Goal: Task Accomplishment & Management: Complete application form

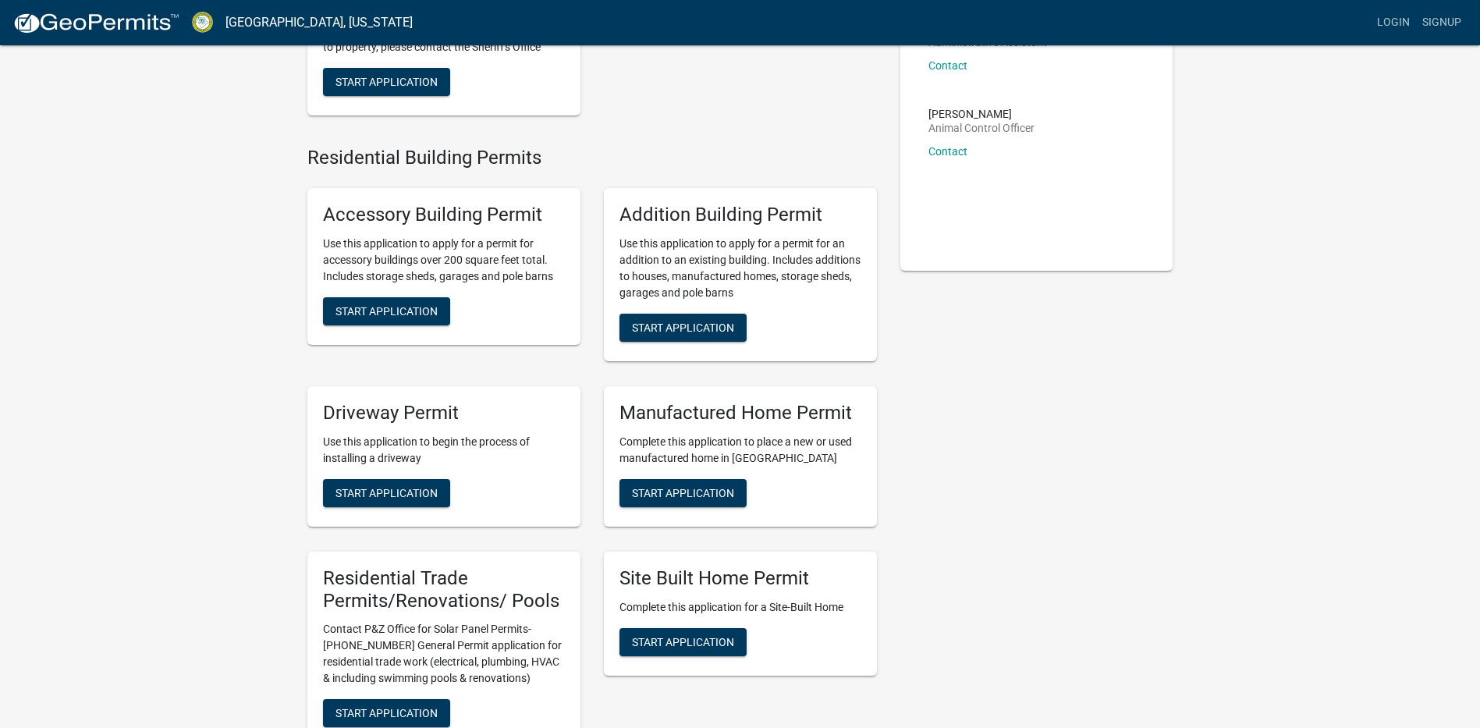
scroll to position [390, 0]
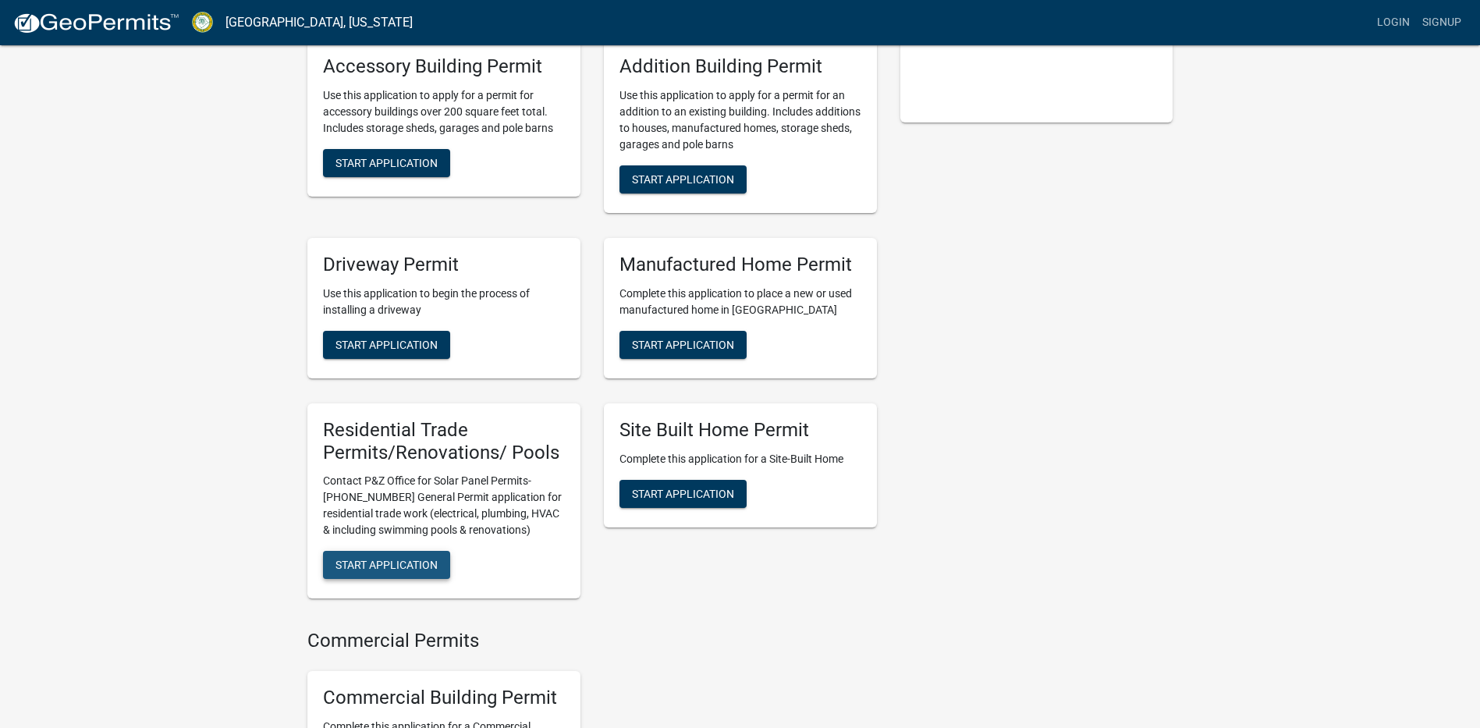
click at [377, 571] on span "Start Application" at bounding box center [386, 564] width 102 height 12
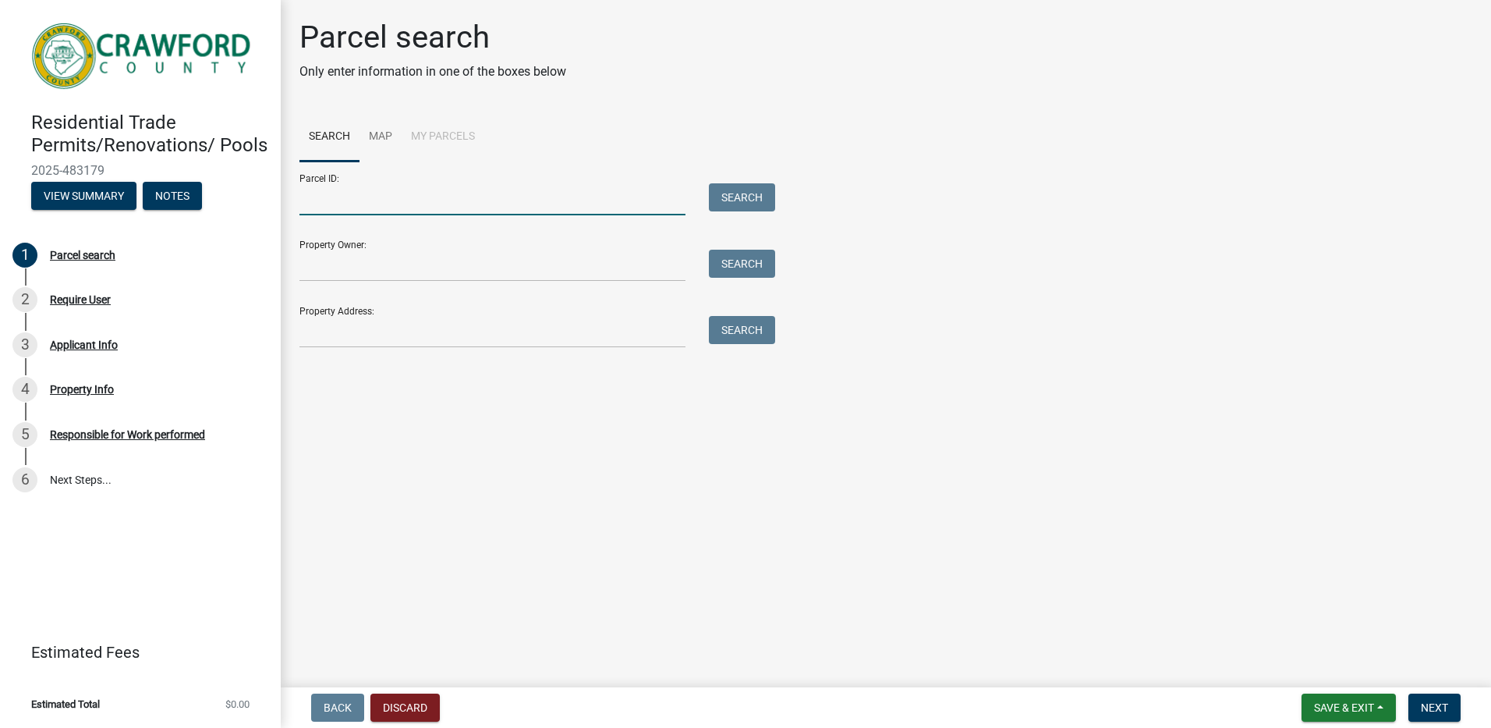
click at [353, 205] on input "Parcel ID:" at bounding box center [493, 199] width 386 height 32
type input "C080052"
type input "[PERSON_NAME]"
type input "[STREET_ADDRESS]"
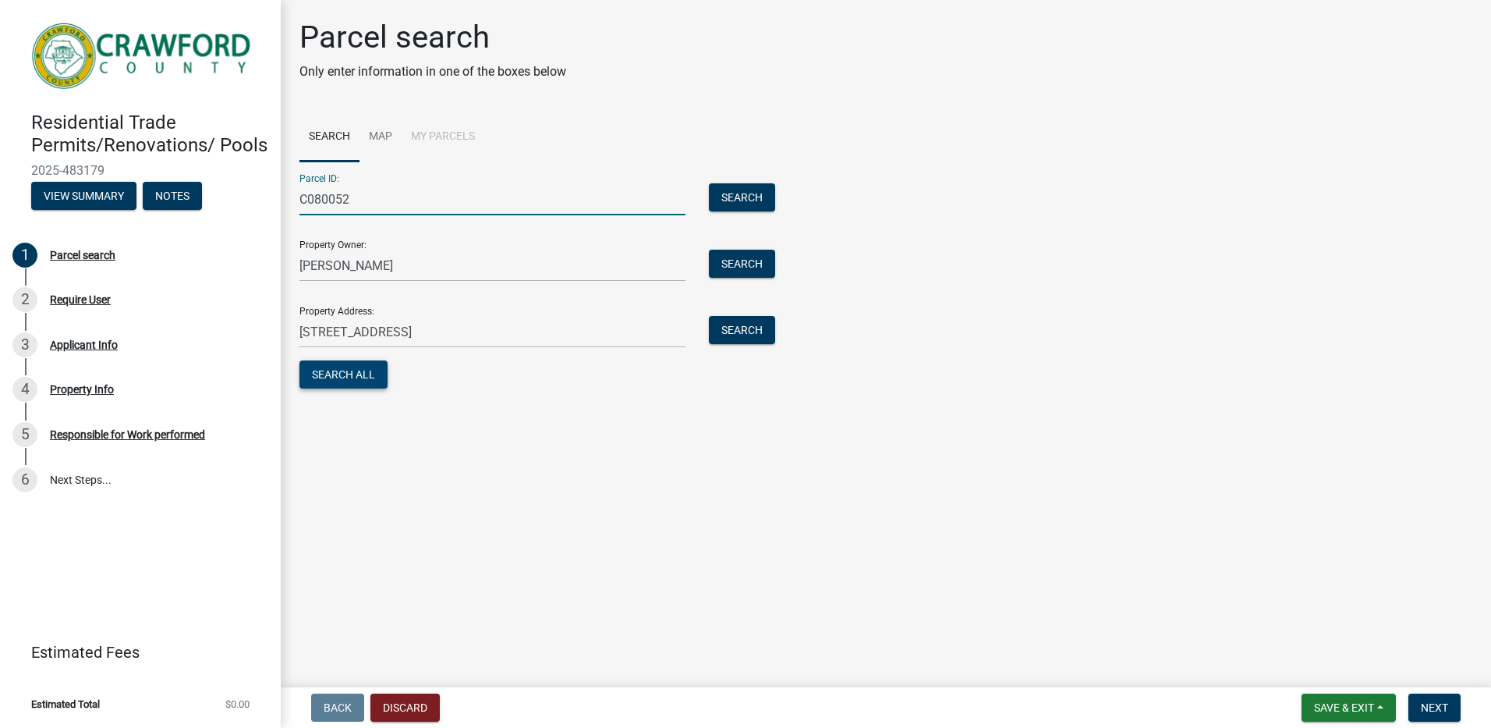
click at [363, 373] on button "Search All" at bounding box center [344, 374] width 88 height 28
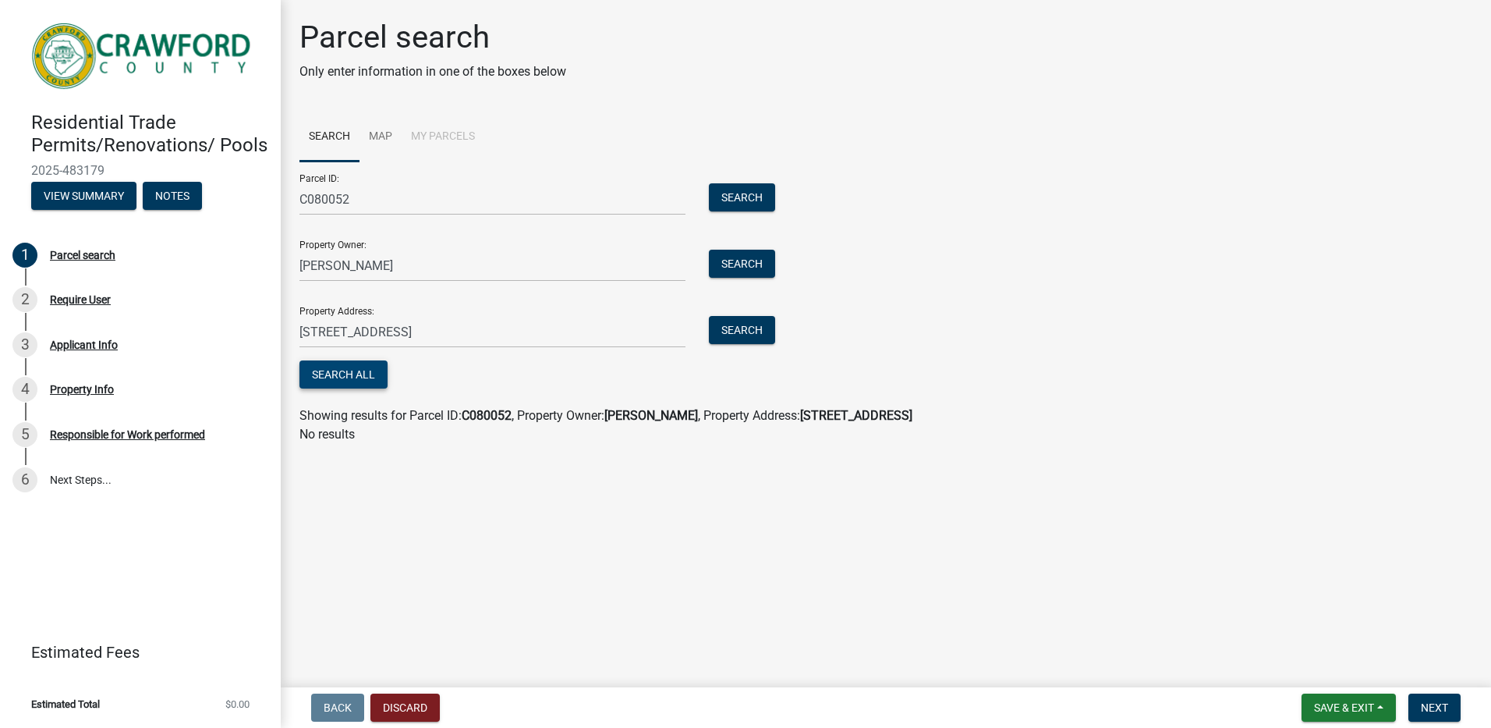
click at [359, 372] on button "Search All" at bounding box center [344, 374] width 88 height 28
click at [327, 198] on input "C080052" at bounding box center [493, 199] width 386 height 32
type input "C080 052"
click at [763, 190] on button "Search" at bounding box center [742, 197] width 66 height 28
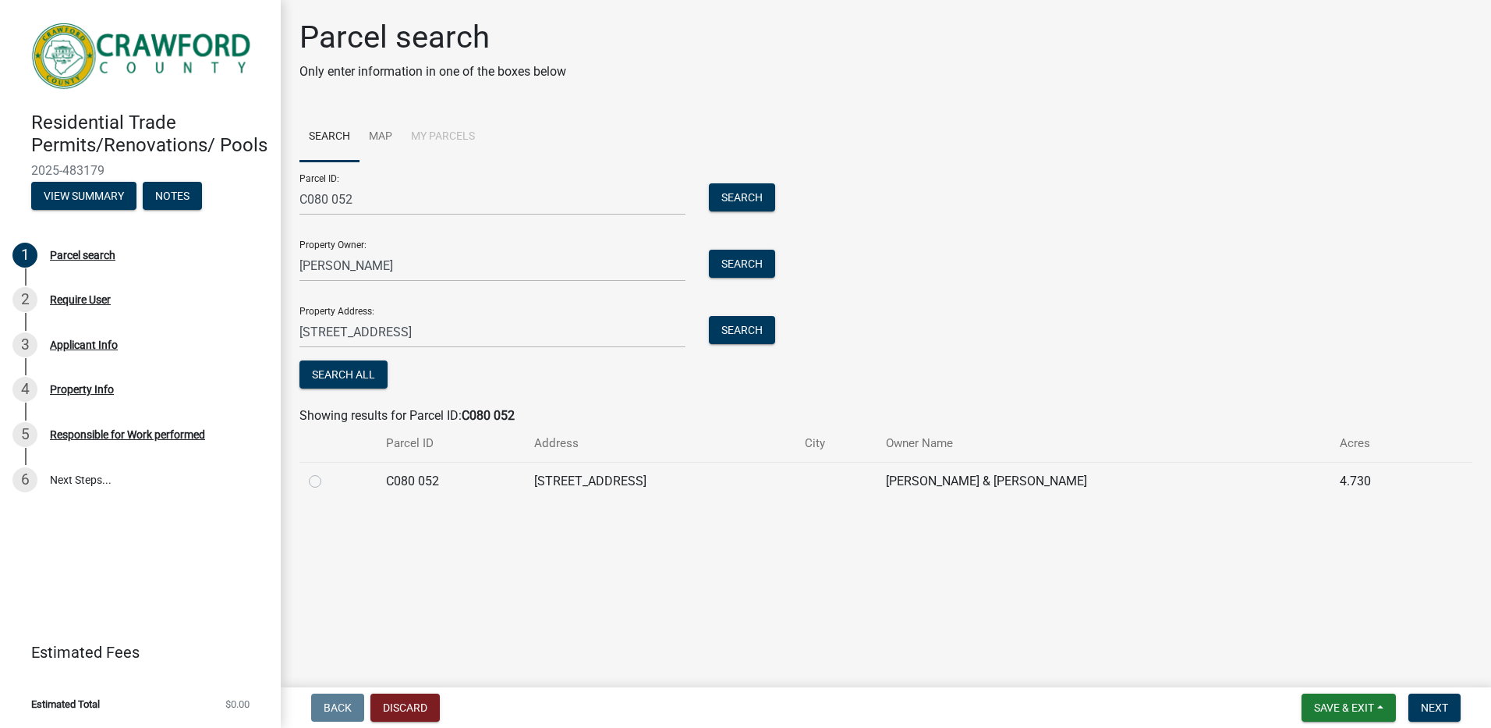
click at [328, 472] on label at bounding box center [328, 472] width 0 height 0
click at [328, 482] on 052 "radio" at bounding box center [333, 477] width 10 height 10
radio 052 "true"
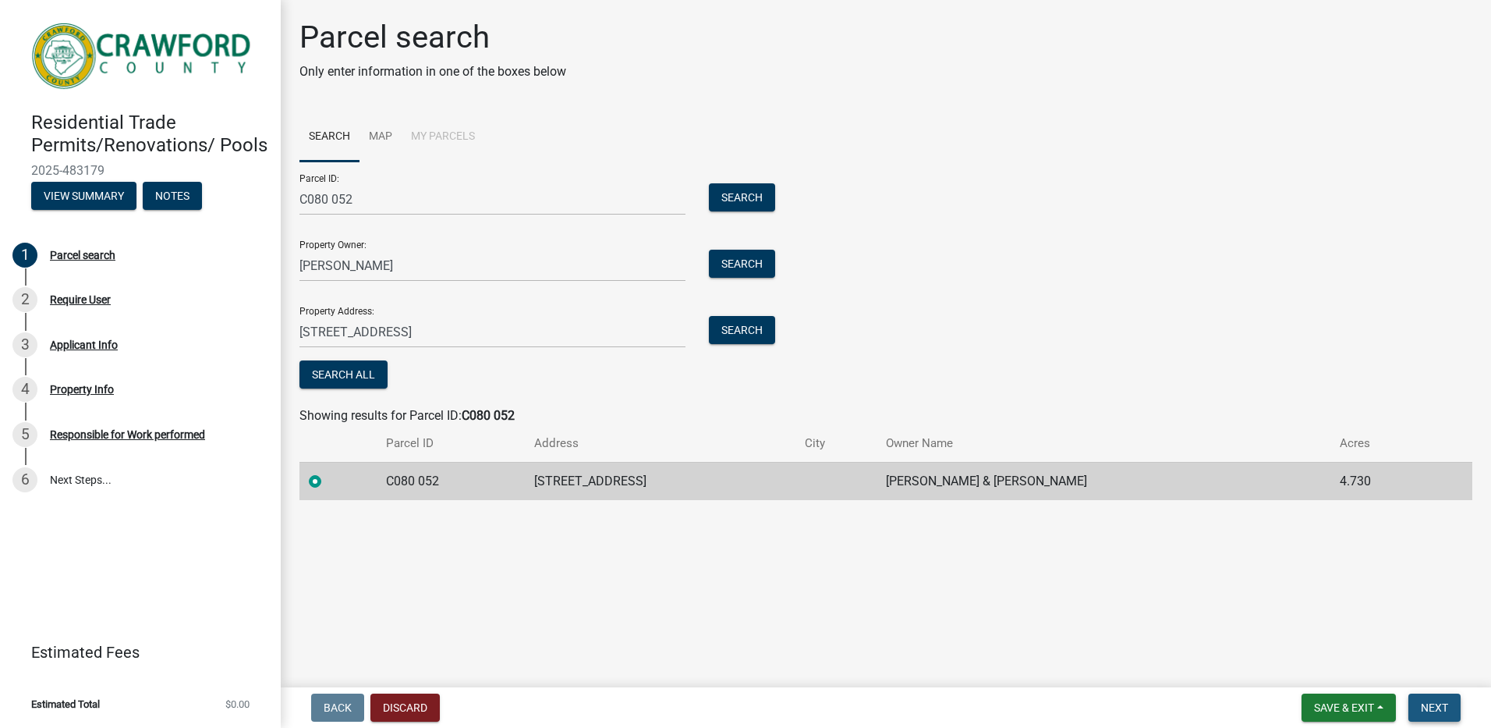
click at [1435, 706] on span "Next" at bounding box center [1434, 707] width 27 height 12
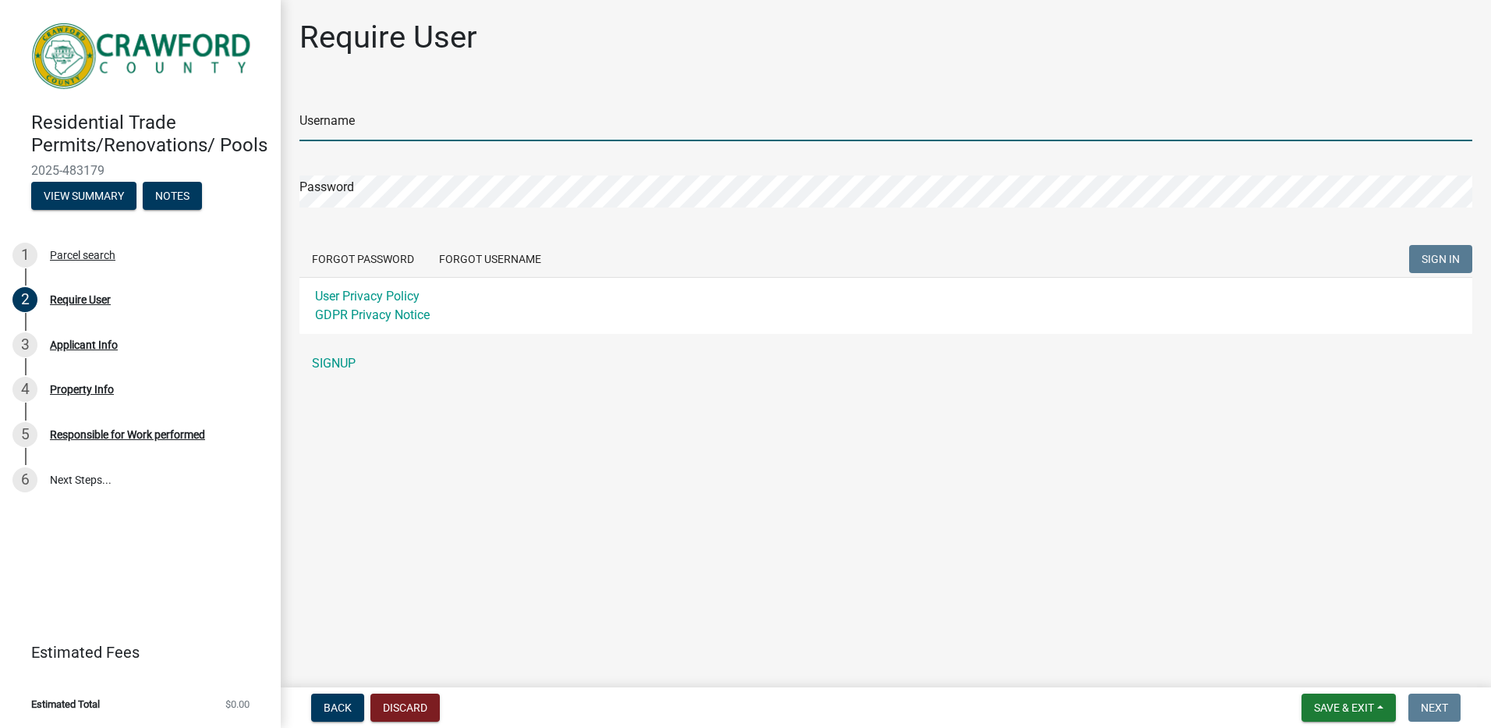
type input "jamidavis"
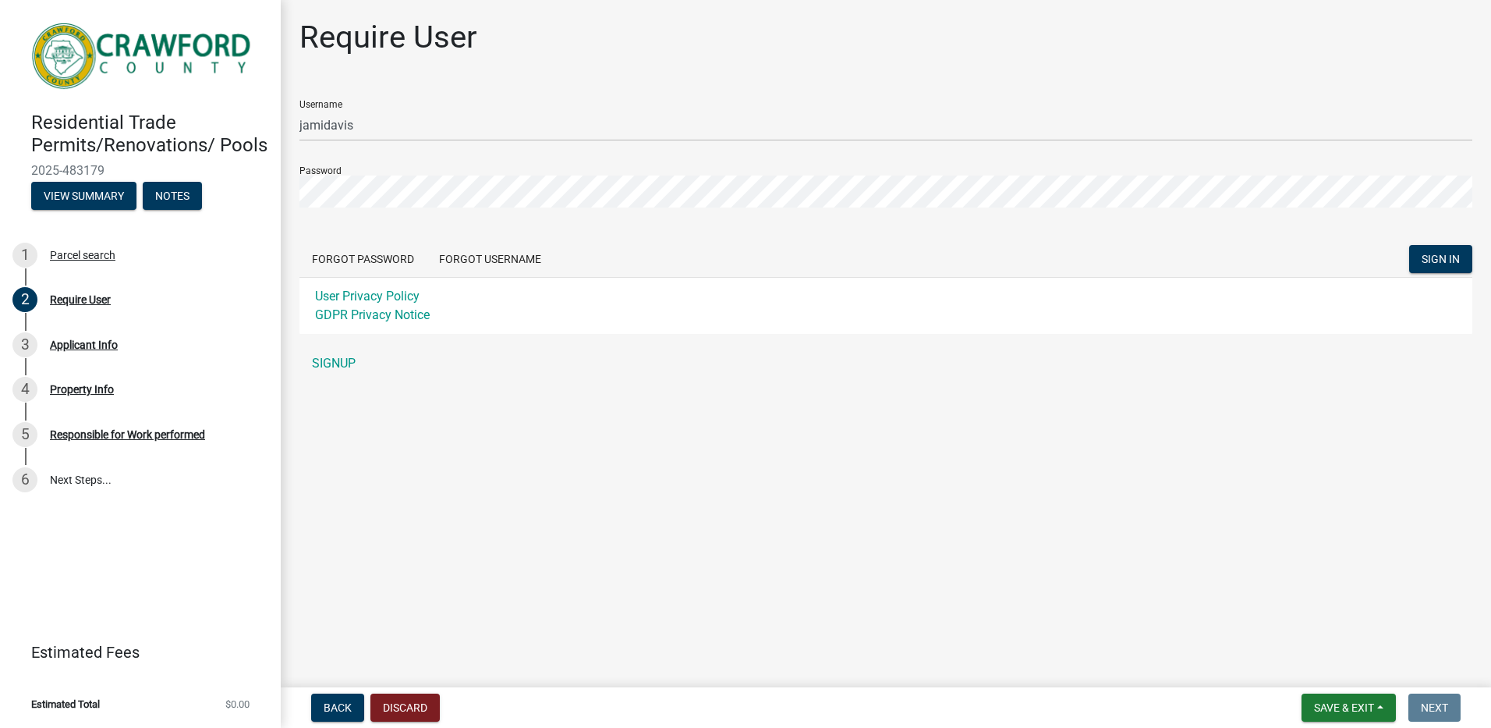
click at [704, 250] on div "Forgot Password Forgot Username SIGN IN" at bounding box center [886, 261] width 1173 height 32
click at [1448, 257] on span "SIGN IN" at bounding box center [1441, 259] width 38 height 12
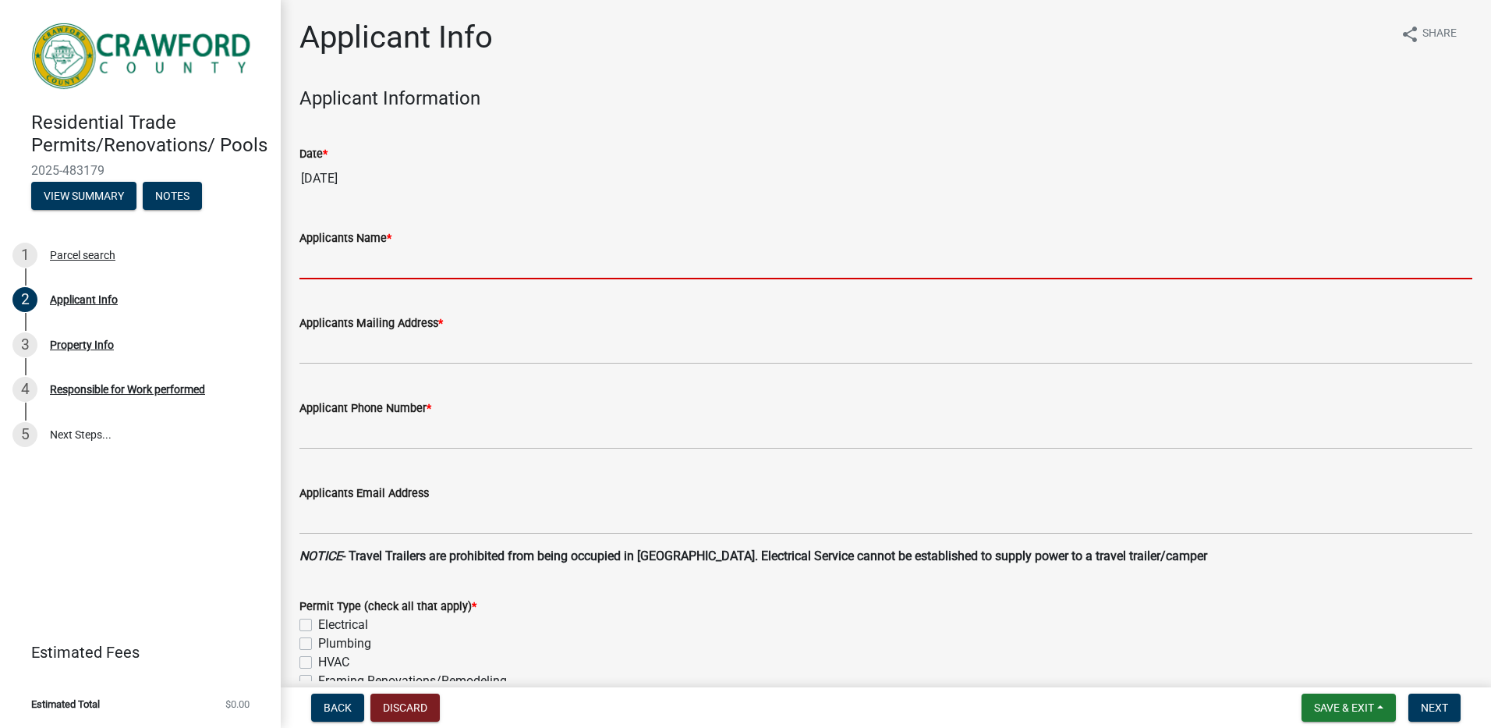
click at [399, 255] on input "Applicants Name *" at bounding box center [886, 263] width 1173 height 32
type input "[PERSON_NAME]"
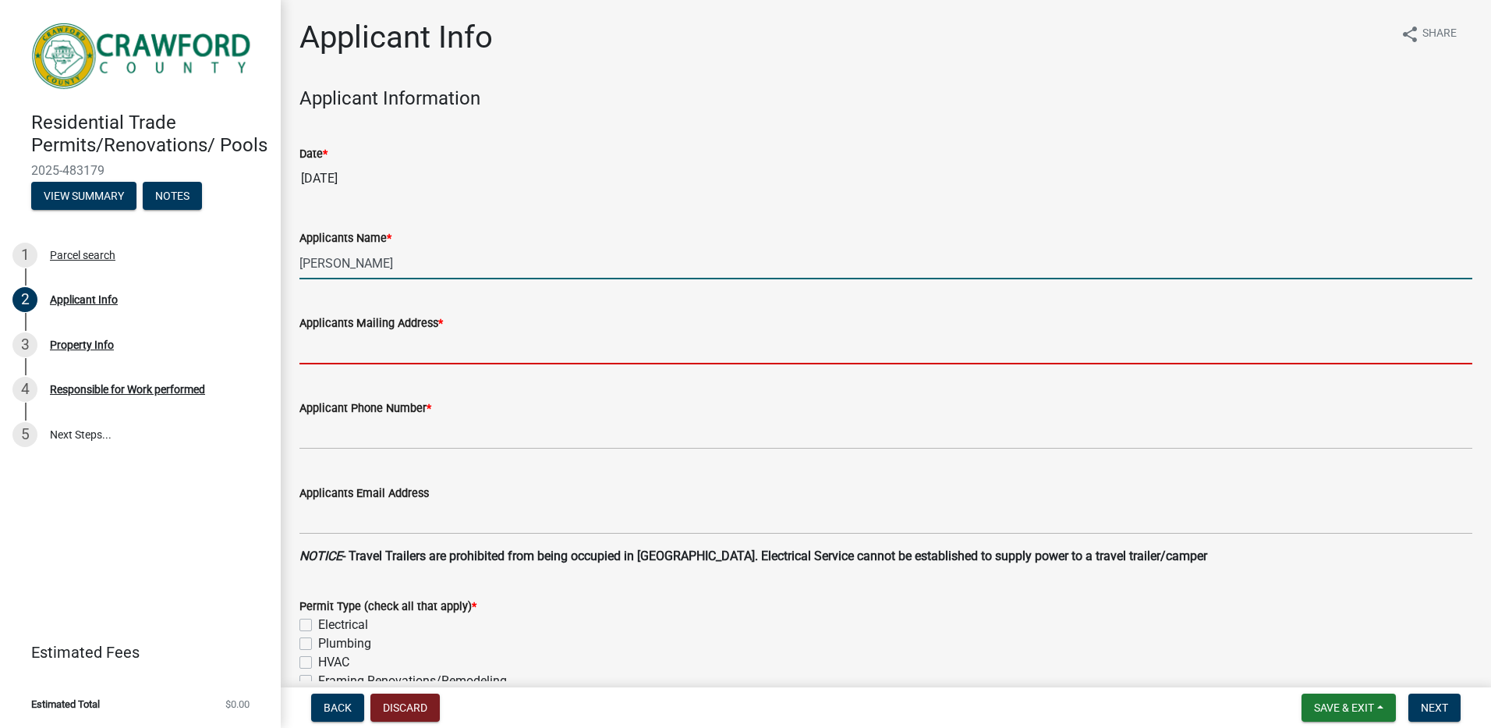
type input "[STREET_ADDRESS]"
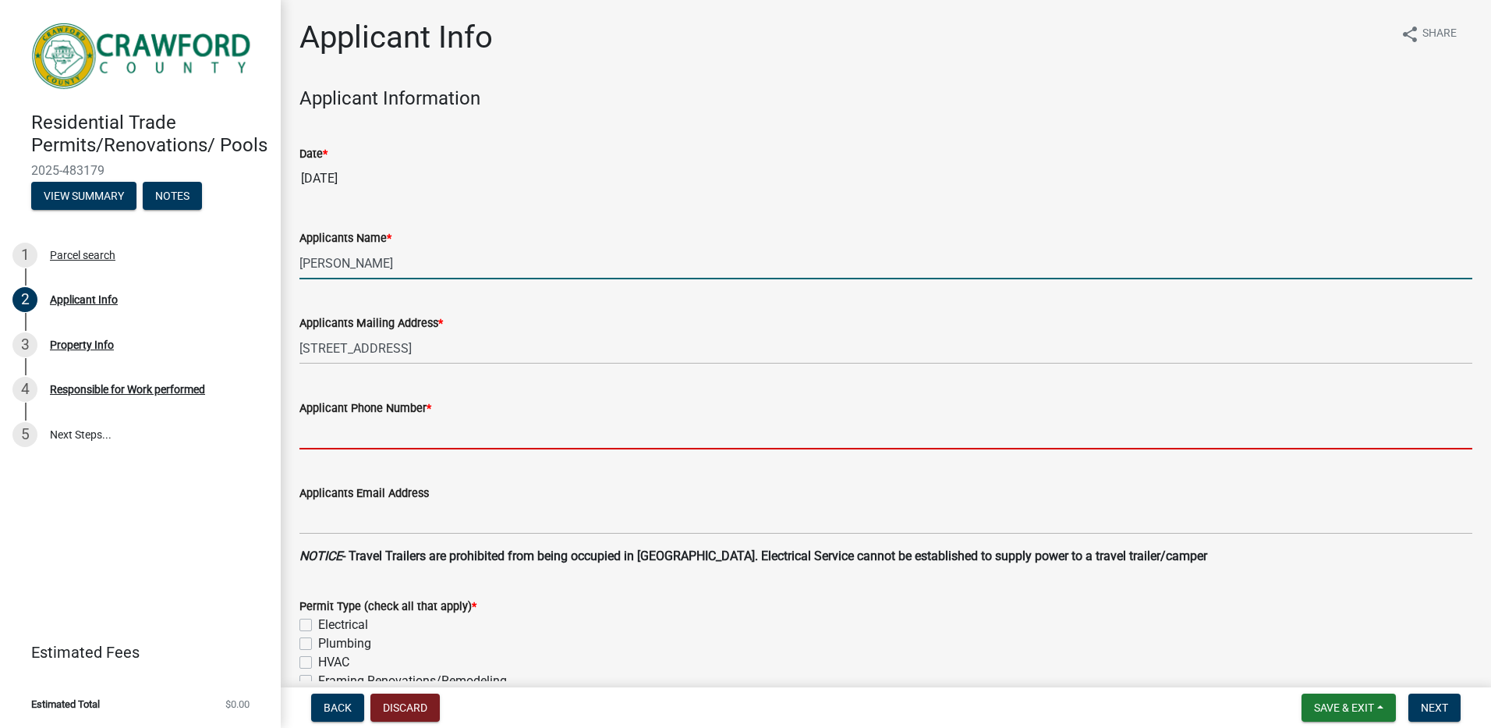
type input "4789540503"
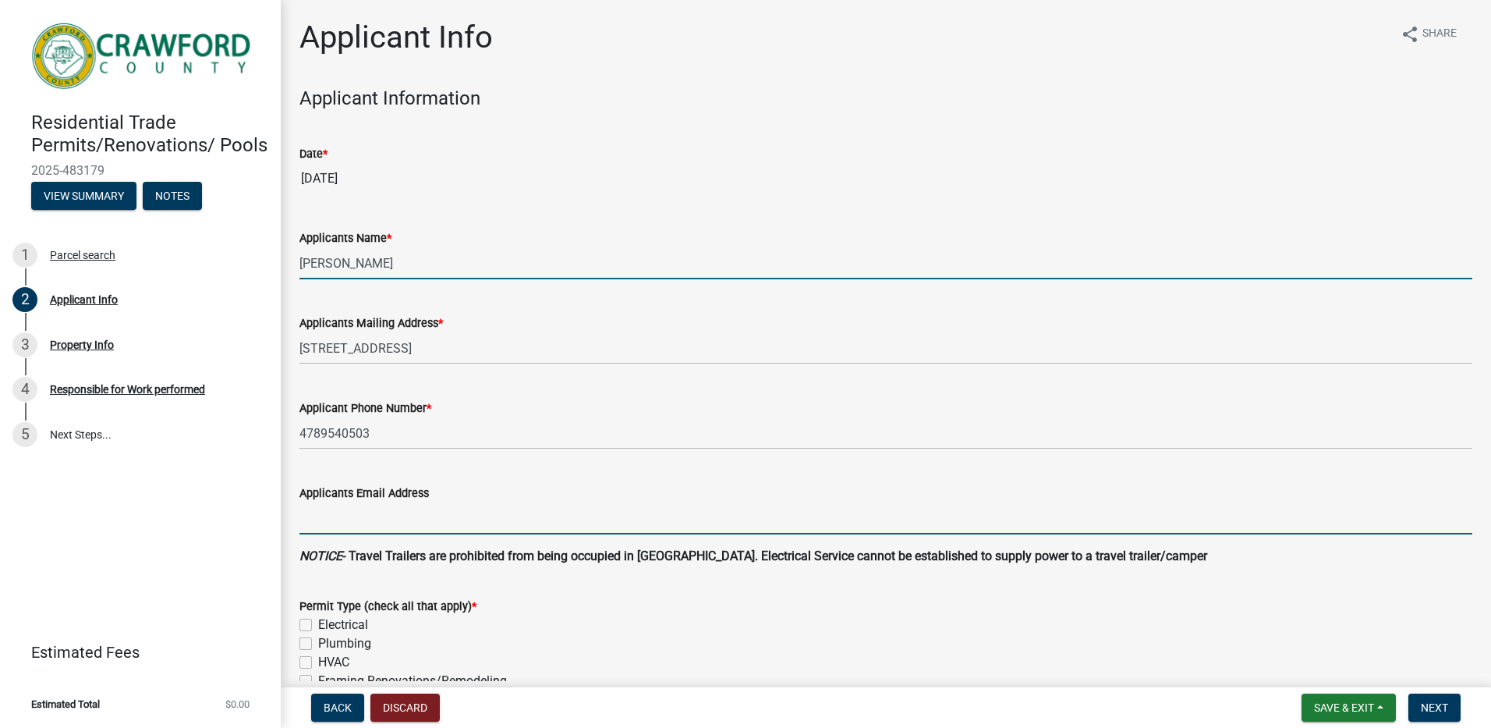
type input "[EMAIL_ADDRESS][DOMAIN_NAME]"
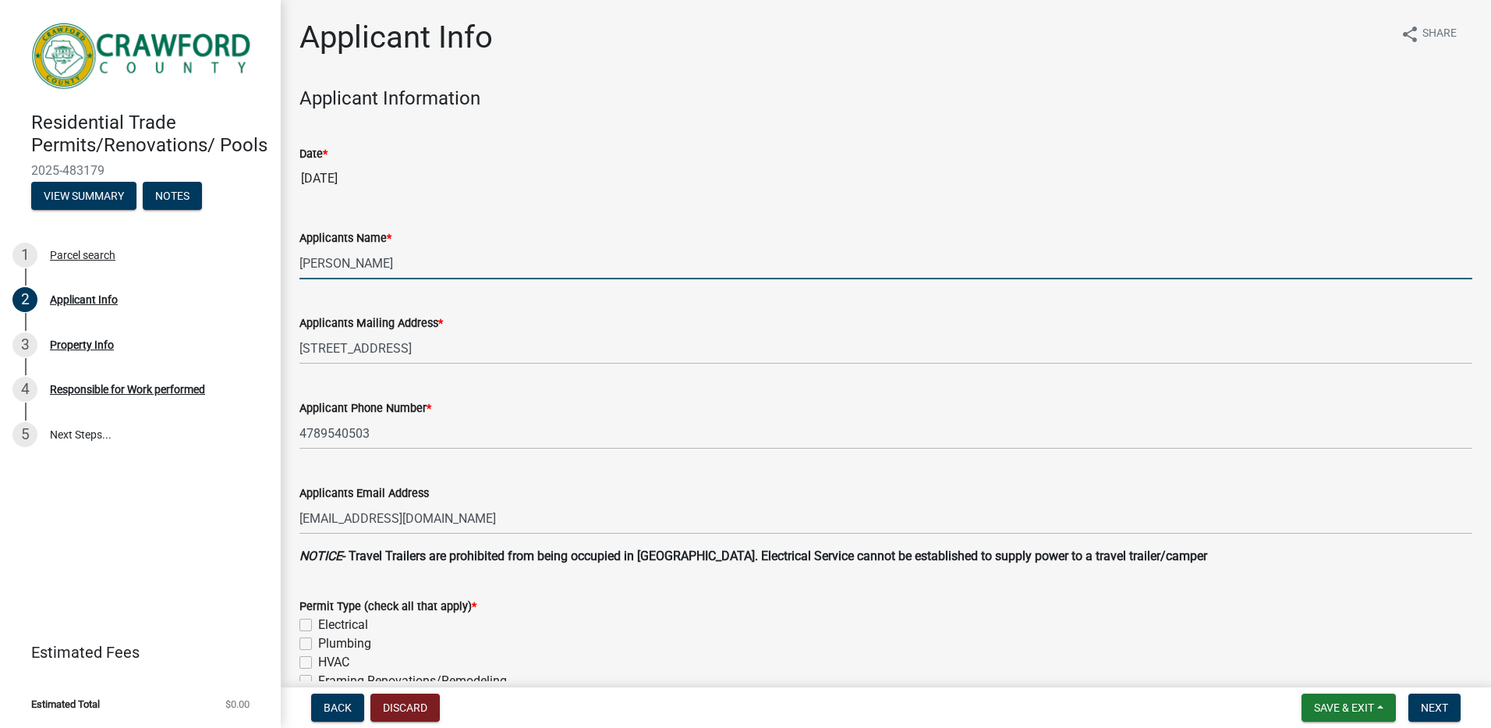
scroll to position [78, 0]
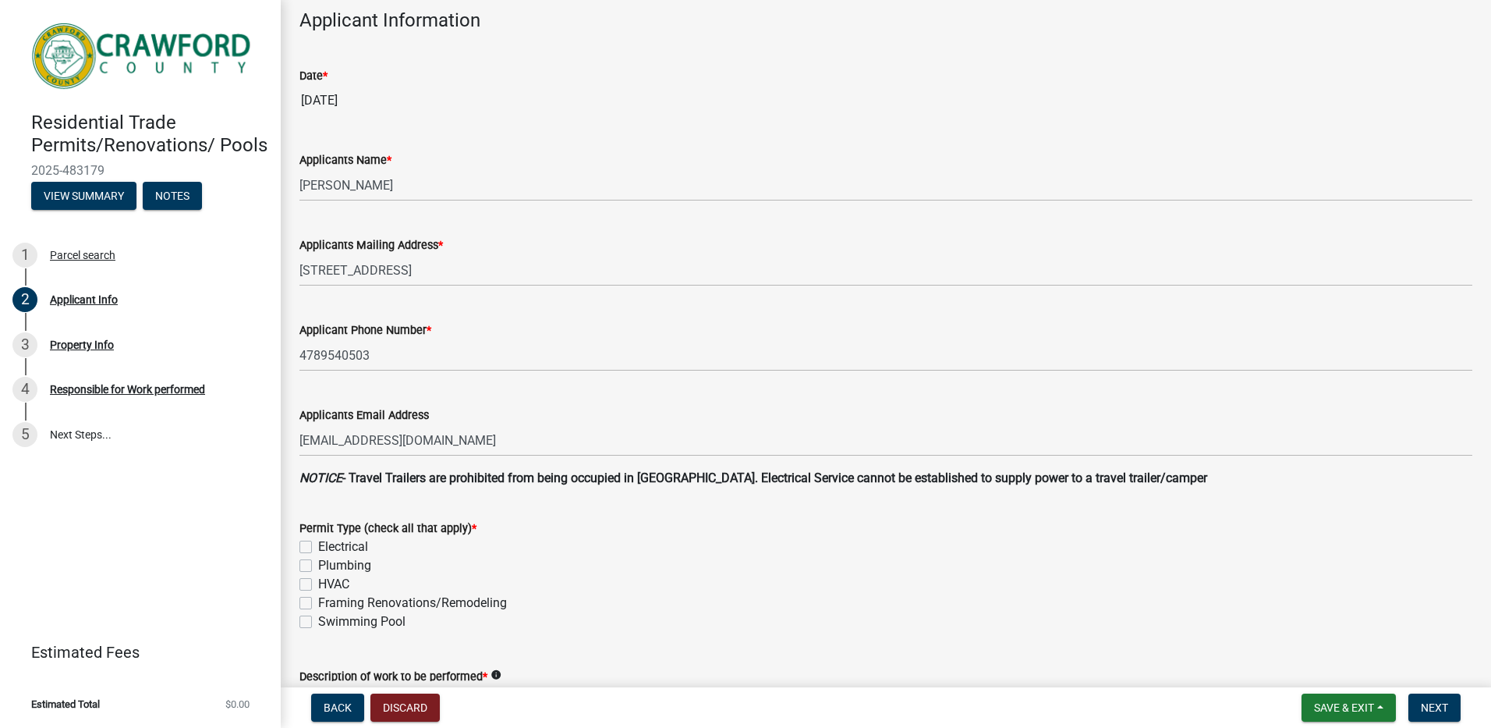
click at [318, 582] on label "HVAC" at bounding box center [333, 584] width 31 height 19
click at [318, 582] on input "HVAC" at bounding box center [323, 580] width 10 height 10
checkbox input "true"
checkbox input "false"
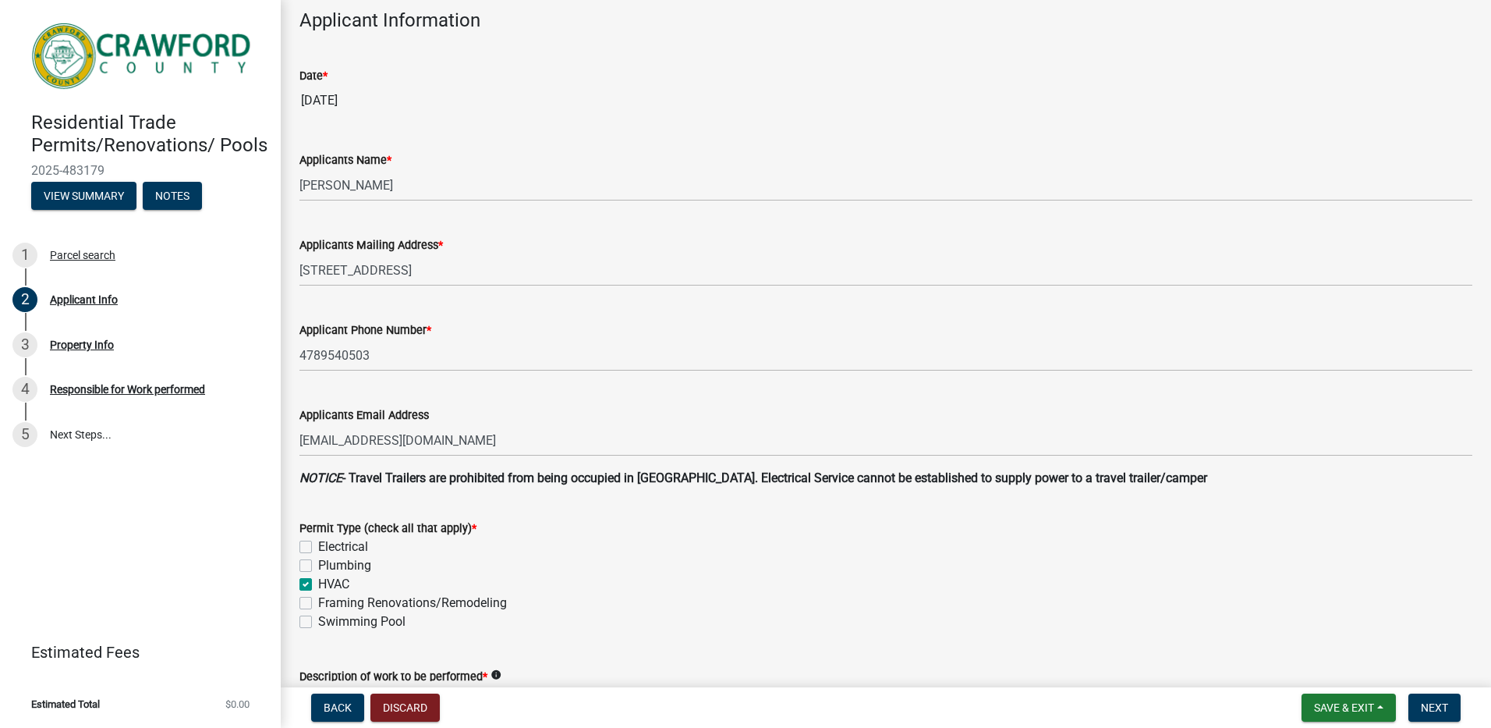
checkbox input "true"
checkbox input "false"
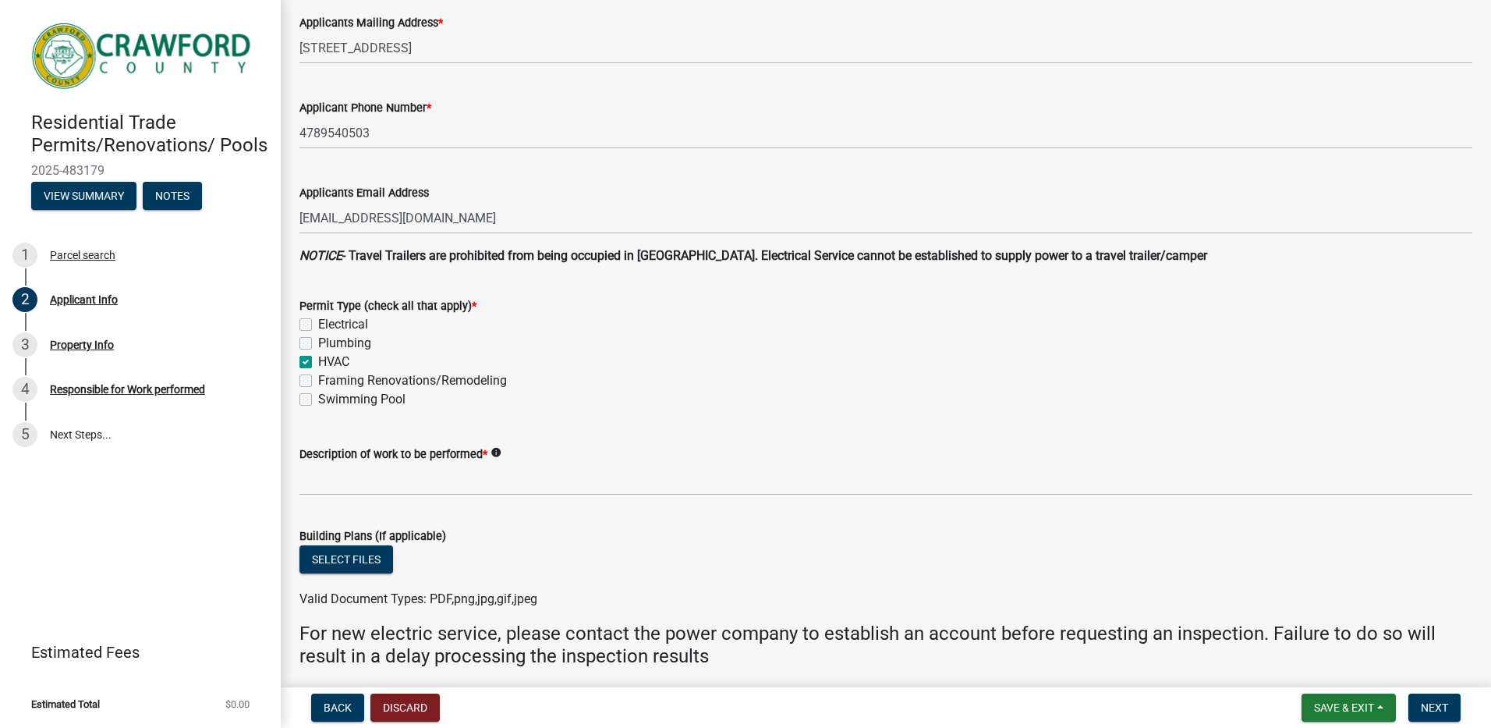
scroll to position [312, 0]
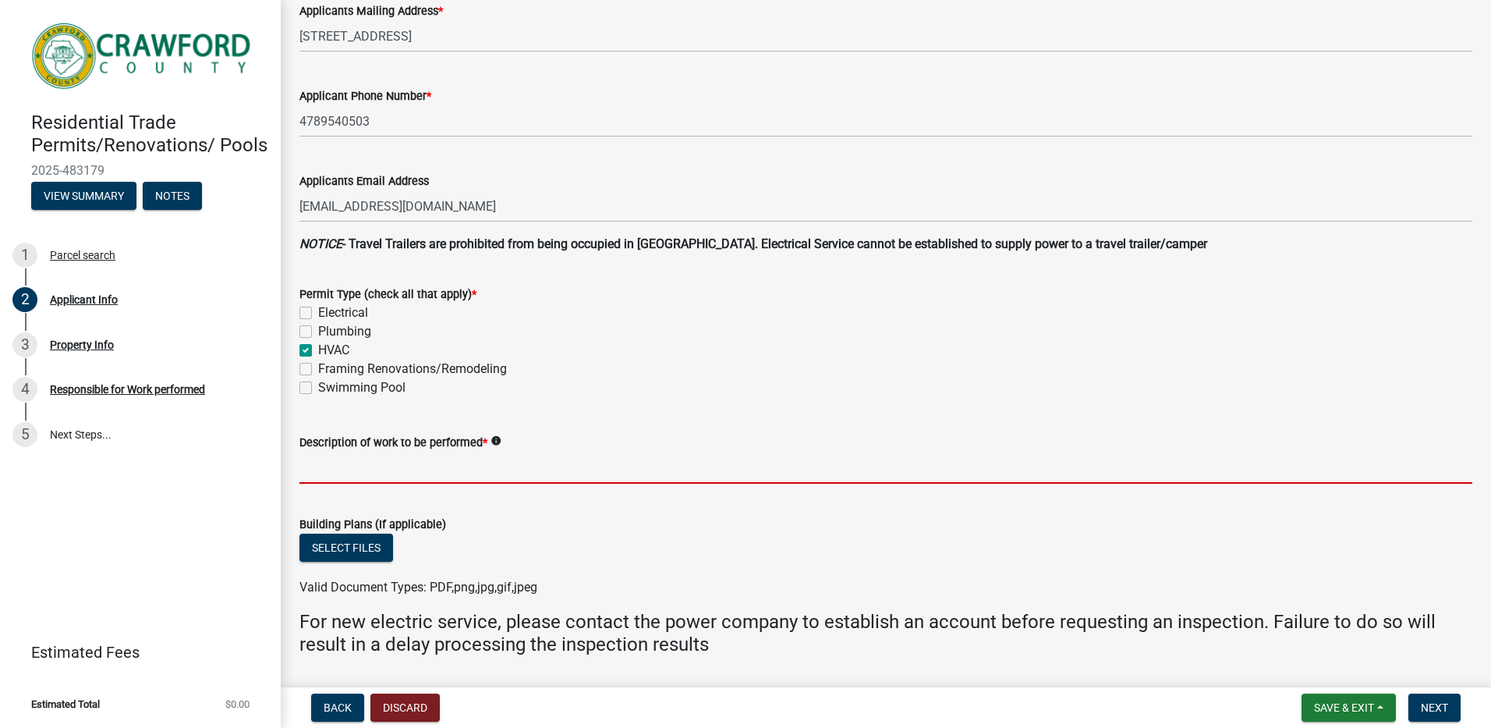
drag, startPoint x: 351, startPoint y: 463, endPoint x: 360, endPoint y: 468, distance: 10.8
click at [351, 463] on input "Description of work to be performed *" at bounding box center [886, 468] width 1173 height 32
type input "replace a/c unit"
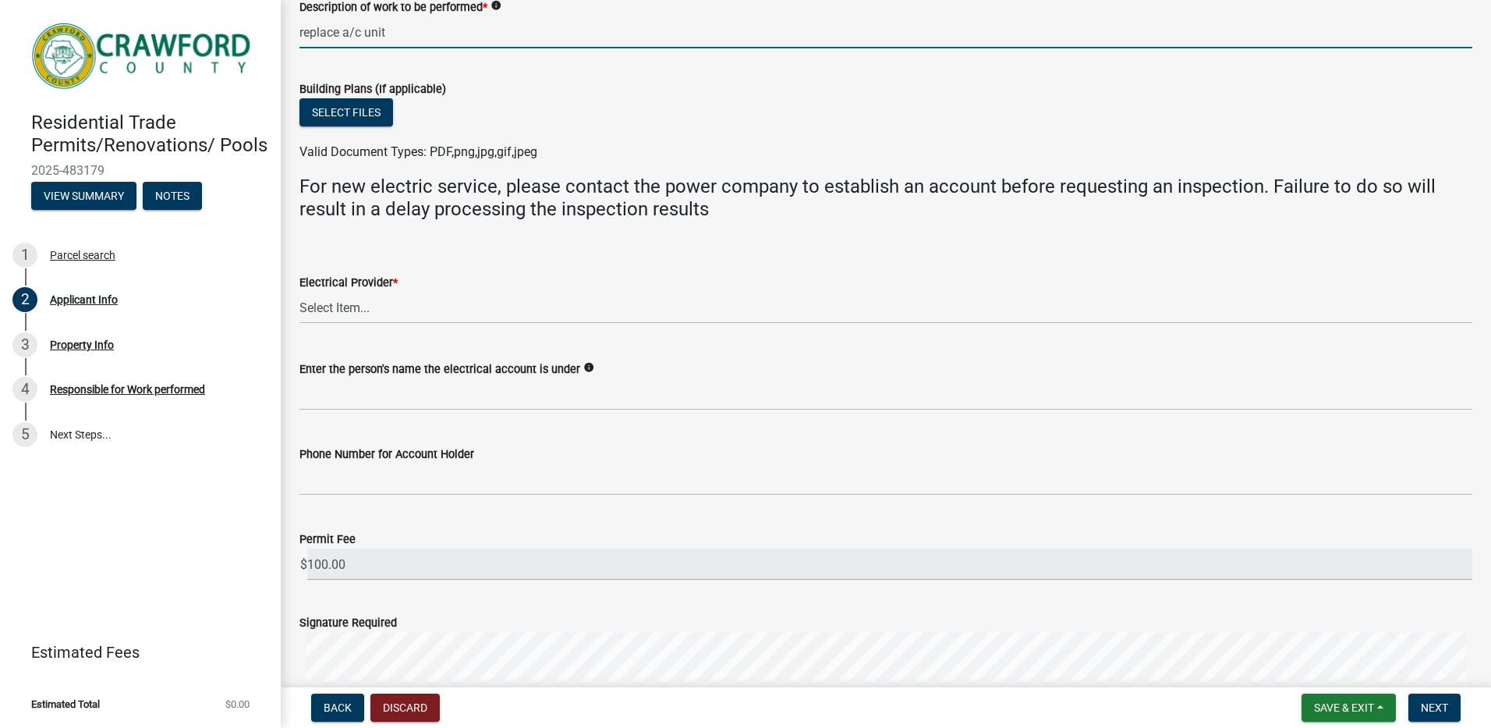
scroll to position [679, 0]
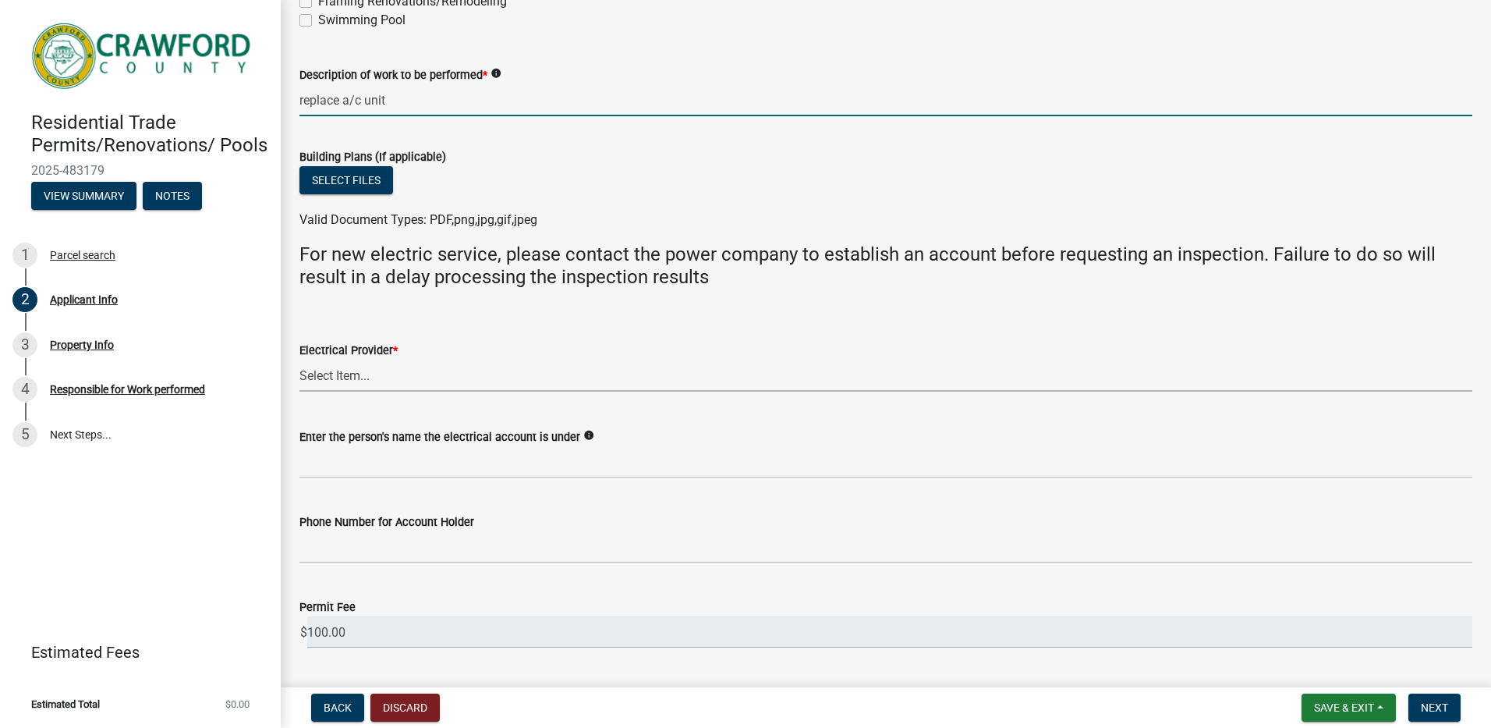
click at [334, 372] on select "Select Item... Flint Energies [US_STATE] Power Southern Rivers Energy [PERSON_N…" at bounding box center [886, 376] width 1173 height 32
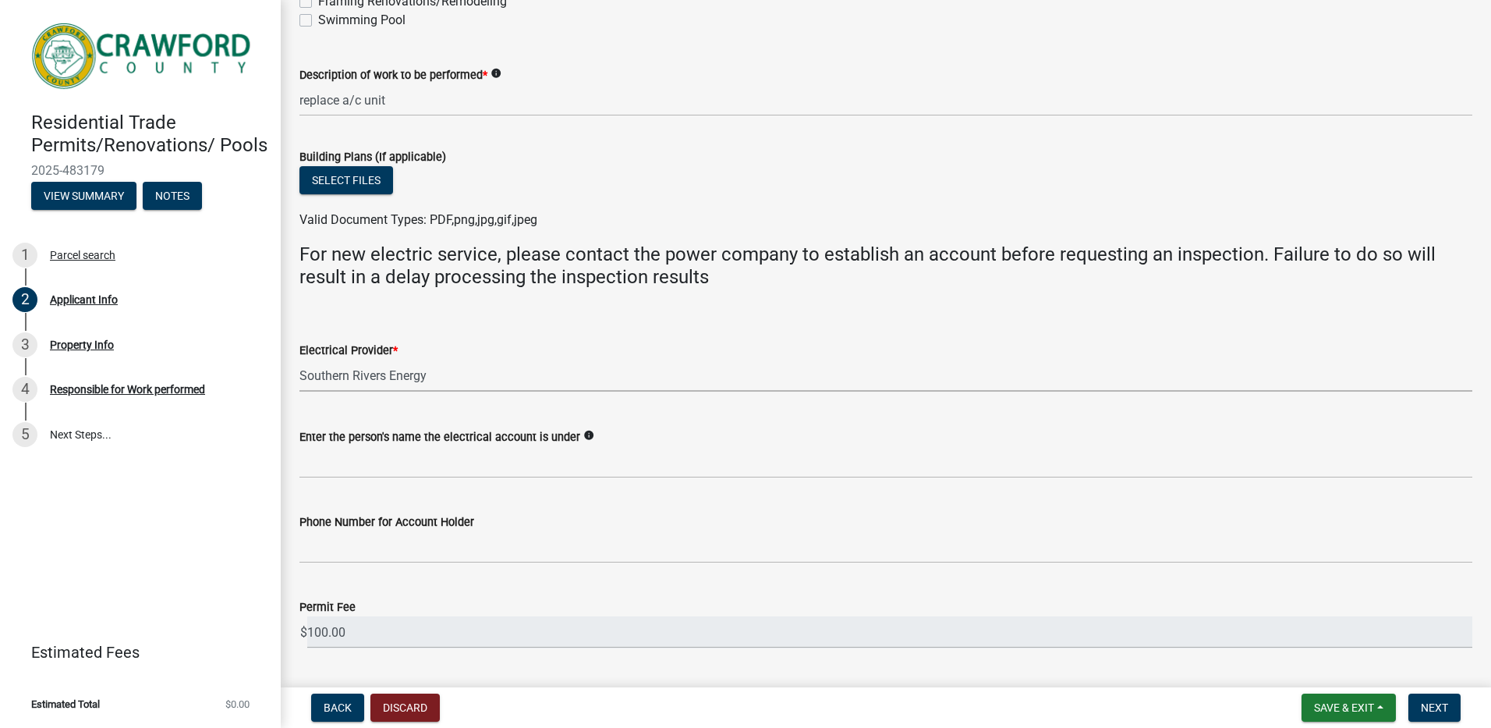
click at [300, 360] on select "Select Item... Flint Energies [US_STATE] Power Southern Rivers Energy [PERSON_N…" at bounding box center [886, 376] width 1173 height 32
select select "9109ffdd-0fb5-42df-a5b6-3689c48fd073"
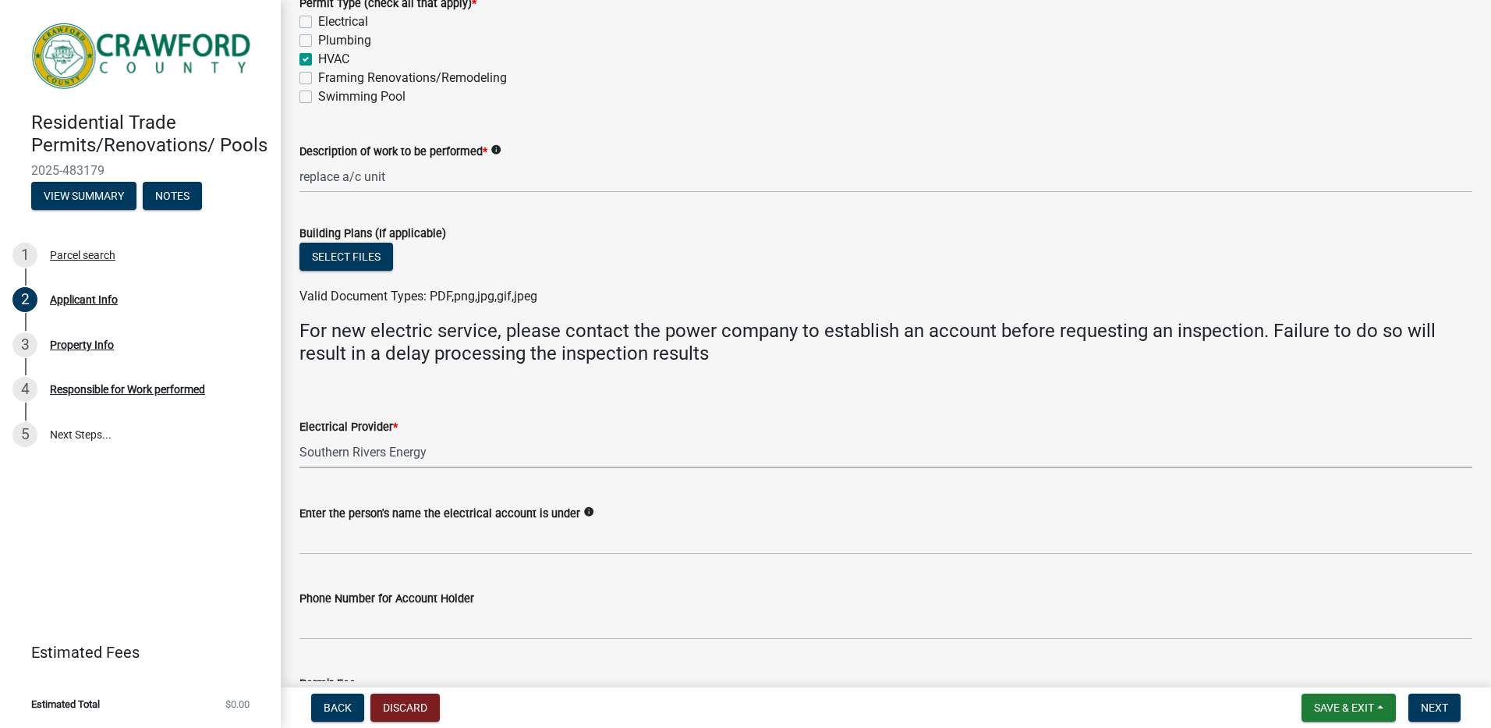
scroll to position [601, 0]
click at [438, 448] on select "Select Item... Flint Energies [US_STATE] Power Southern Rivers Energy [PERSON_N…" at bounding box center [886, 454] width 1173 height 32
click at [426, 450] on select "Select Item... Flint Energies [US_STATE] Power Southern Rivers Energy [PERSON_N…" at bounding box center [886, 454] width 1173 height 32
click at [430, 448] on select "Select Item... Flint Energies [US_STATE] Power Southern Rivers Energy [PERSON_N…" at bounding box center [886, 454] width 1173 height 32
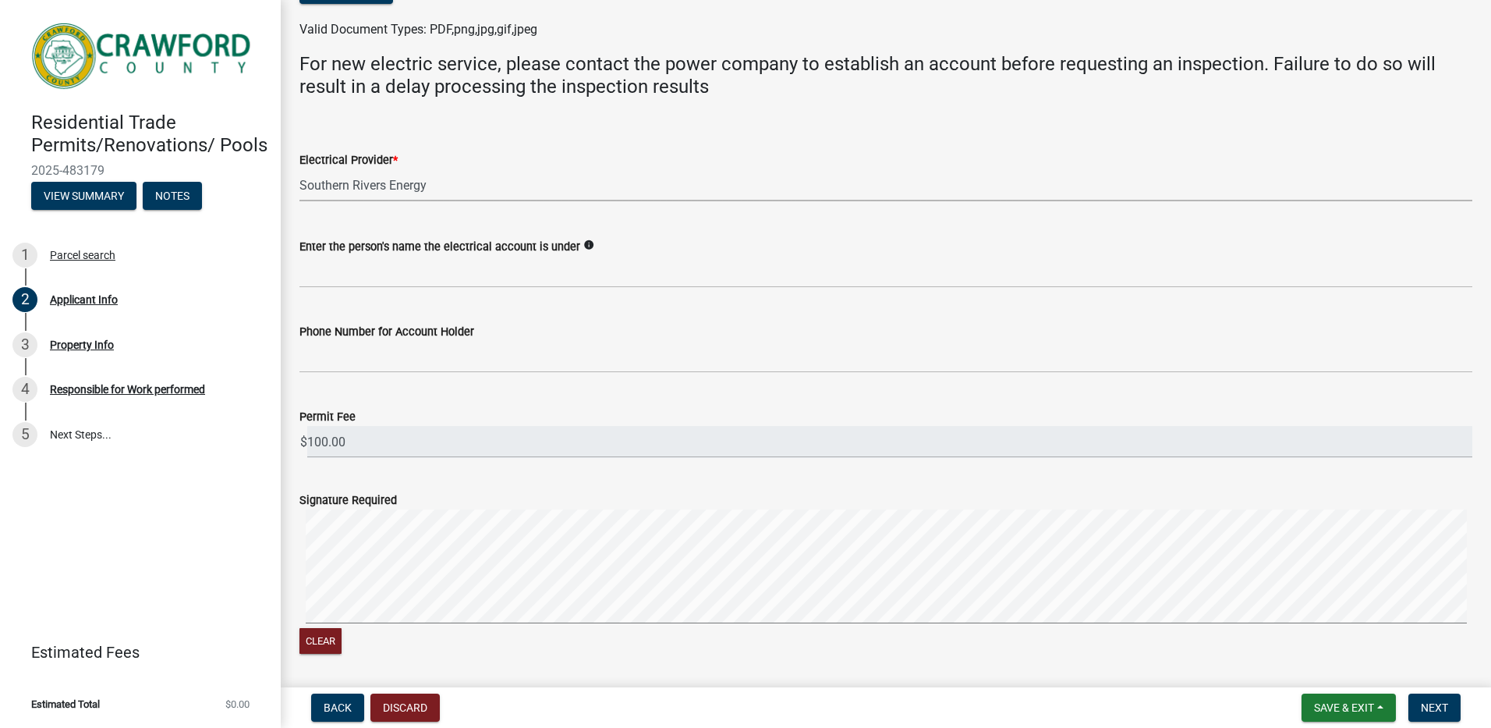
scroll to position [991, 0]
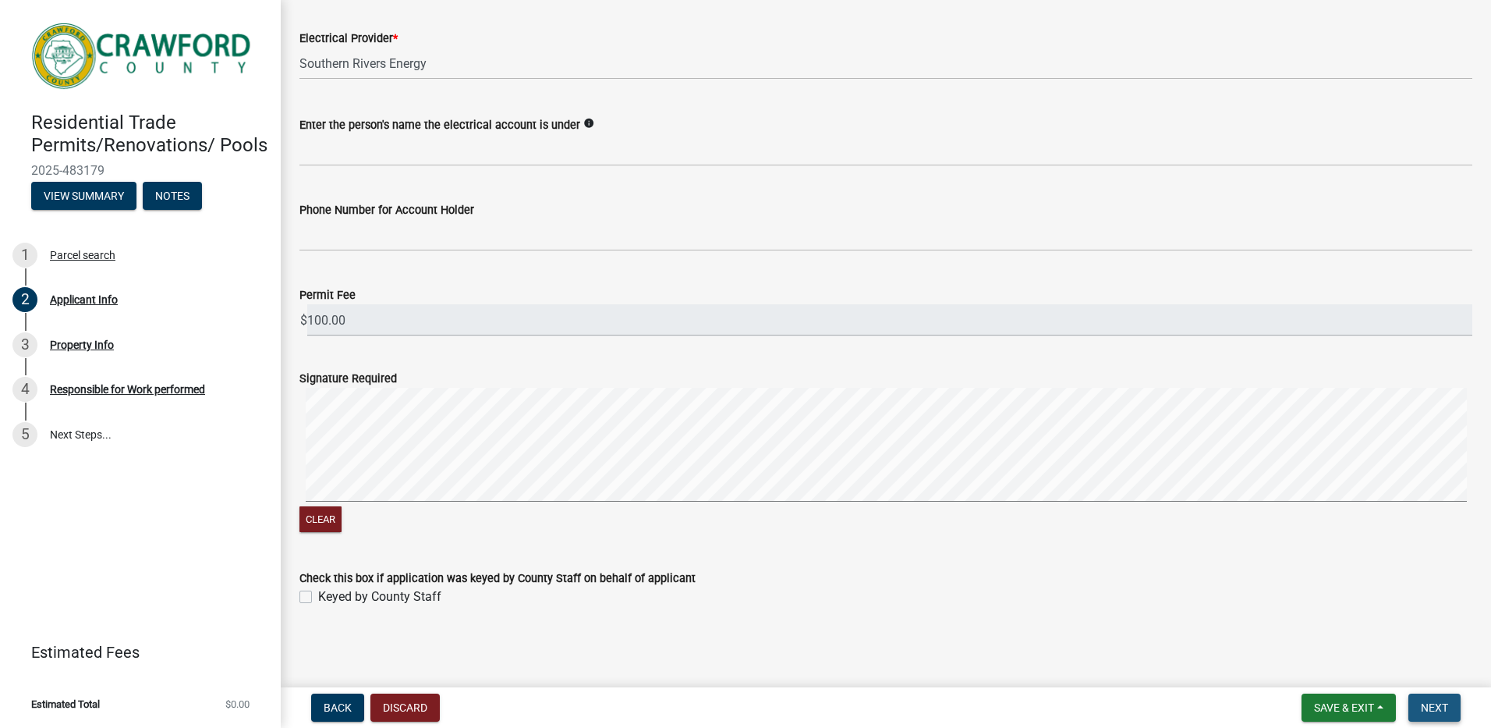
click at [1430, 711] on span "Next" at bounding box center [1434, 707] width 27 height 12
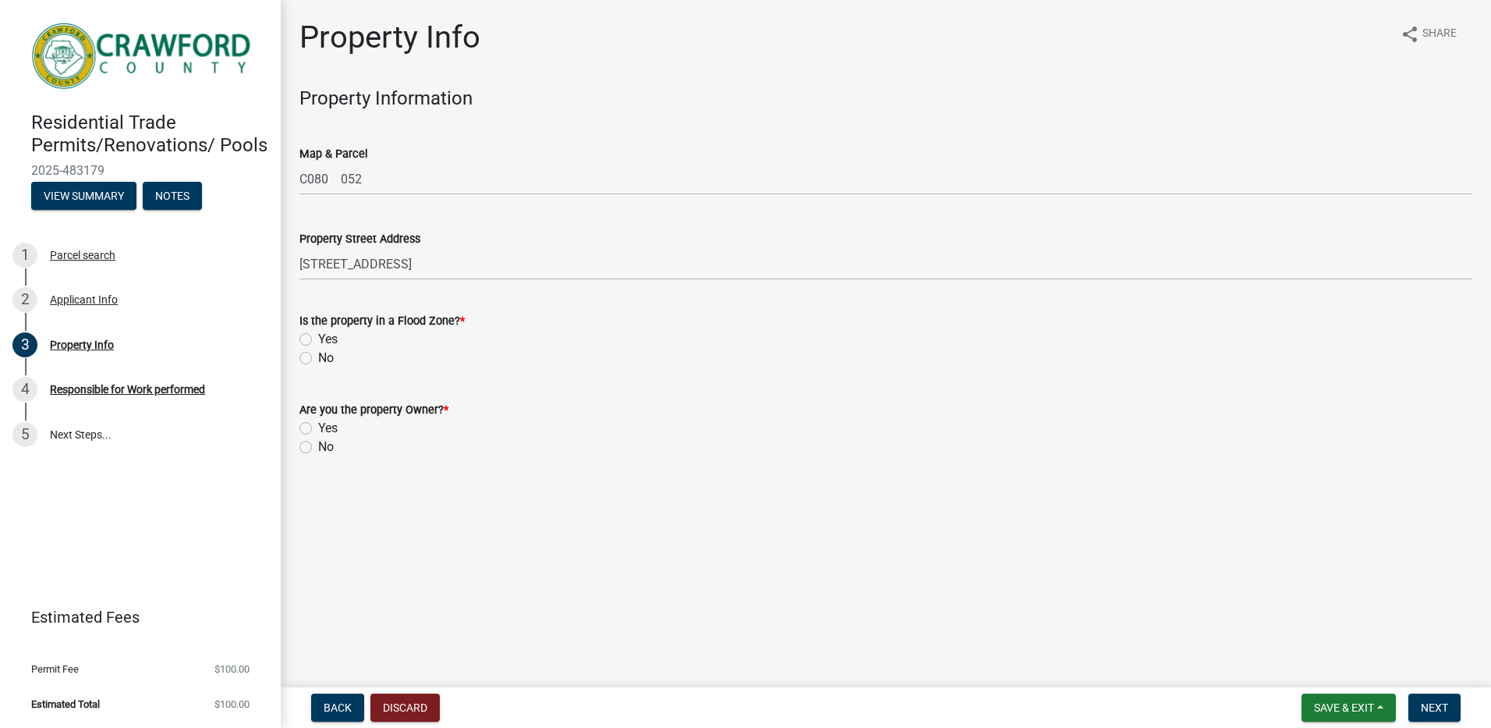
click at [318, 357] on label "No" at bounding box center [326, 358] width 16 height 19
click at [318, 357] on input "No" at bounding box center [323, 354] width 10 height 10
radio input "true"
click at [318, 430] on label "Yes" at bounding box center [327, 428] width 19 height 19
click at [318, 429] on input "Yes" at bounding box center [323, 424] width 10 height 10
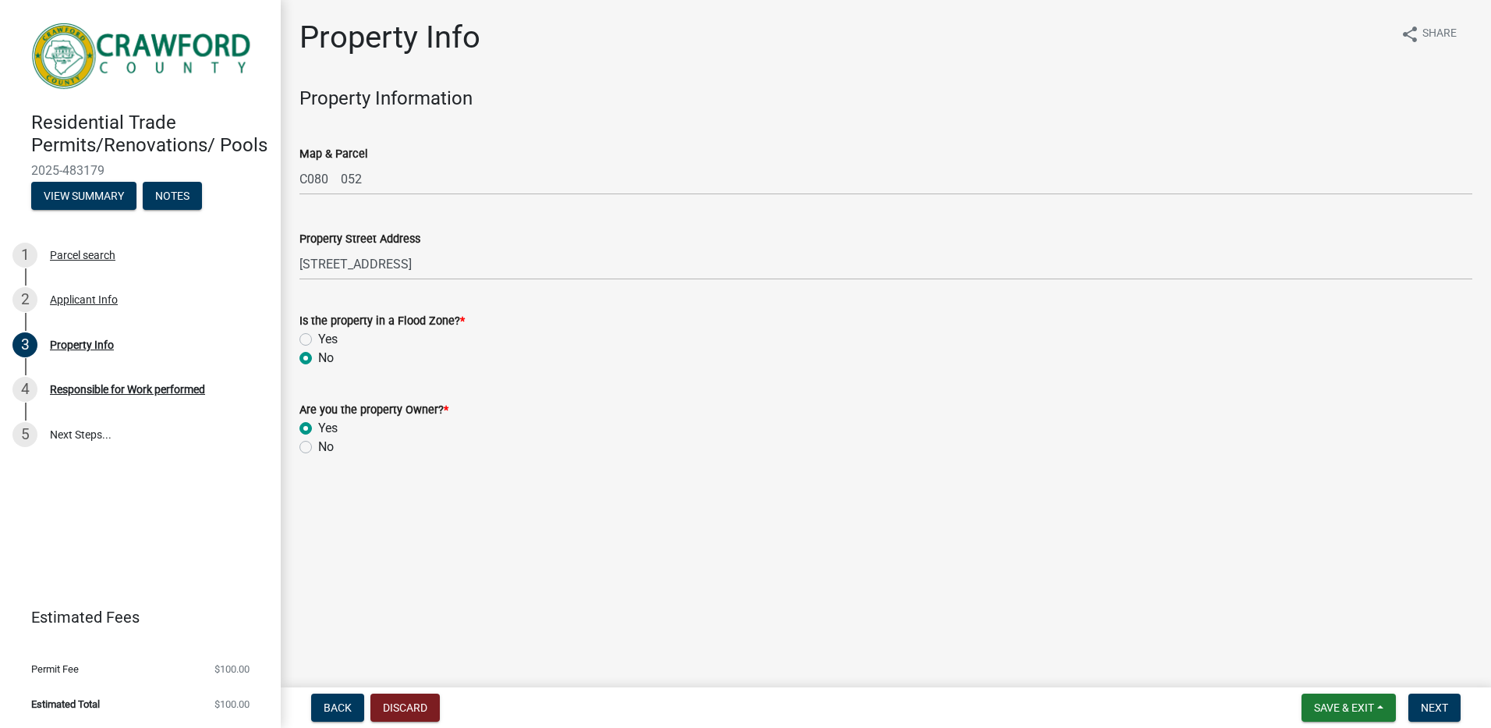
radio input "true"
click at [1440, 706] on span "Next" at bounding box center [1434, 707] width 27 height 12
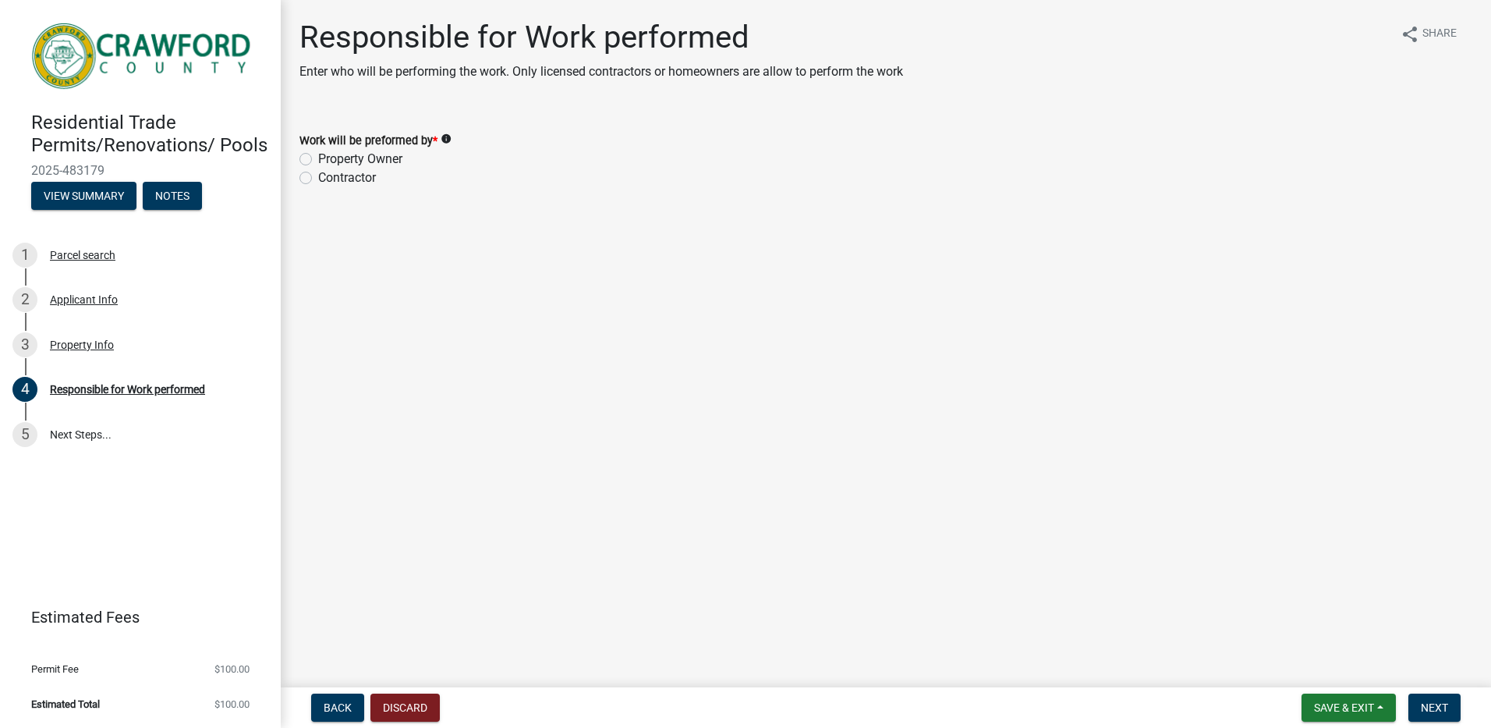
click at [318, 178] on label "Contractor" at bounding box center [347, 177] width 58 height 19
click at [318, 178] on input "Contractor" at bounding box center [323, 173] width 10 height 10
radio input "true"
click at [1435, 705] on span "Next" at bounding box center [1434, 707] width 27 height 12
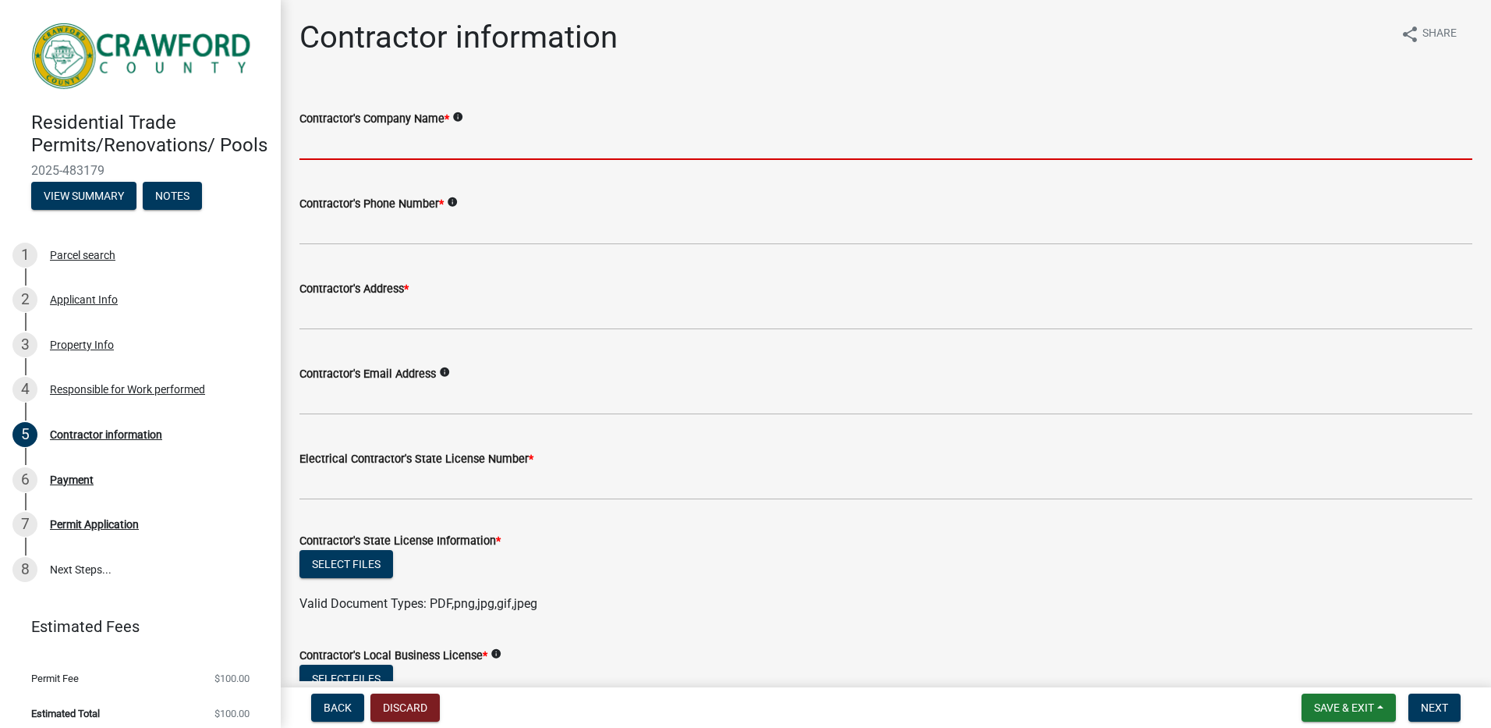
click at [392, 153] on input "Contractor's Company Name *" at bounding box center [886, 144] width 1173 height 32
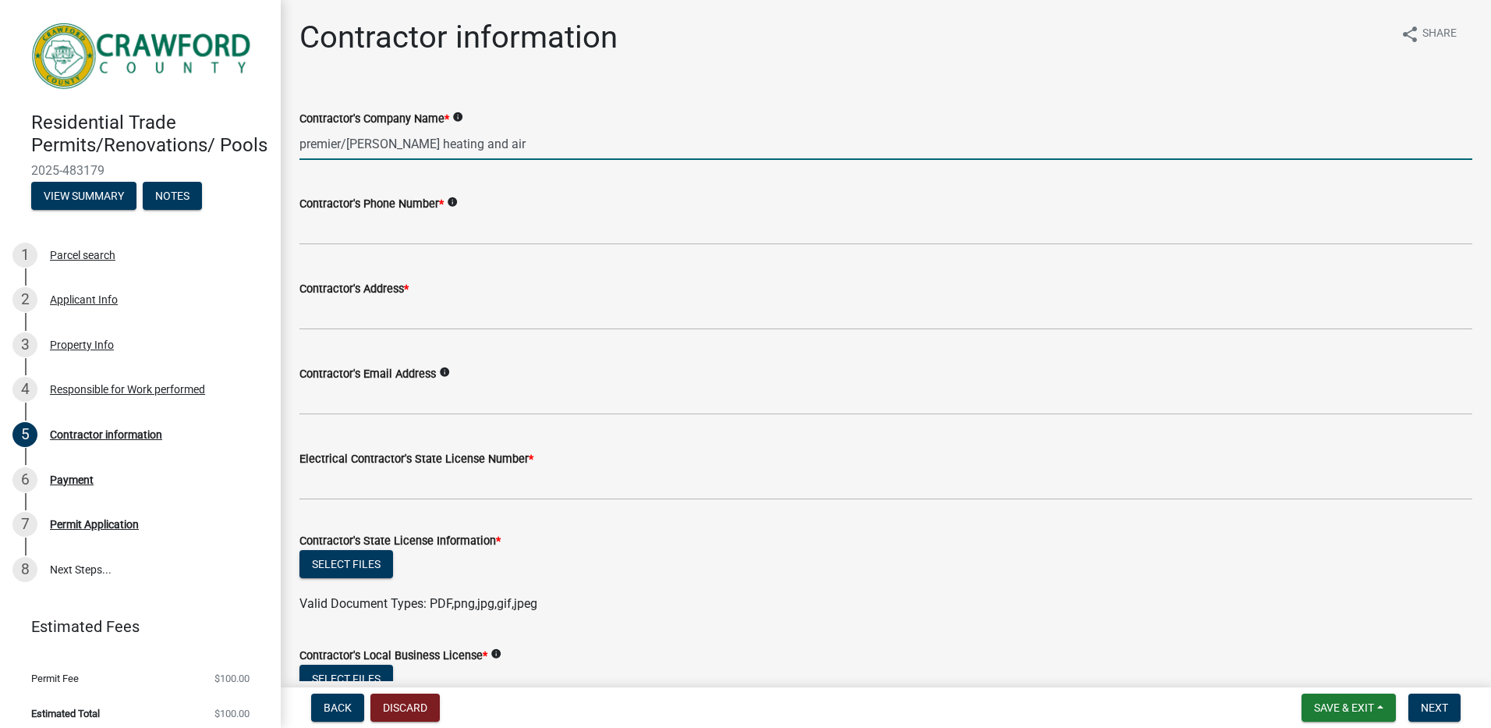
type input "premier/[PERSON_NAME] heating and air"
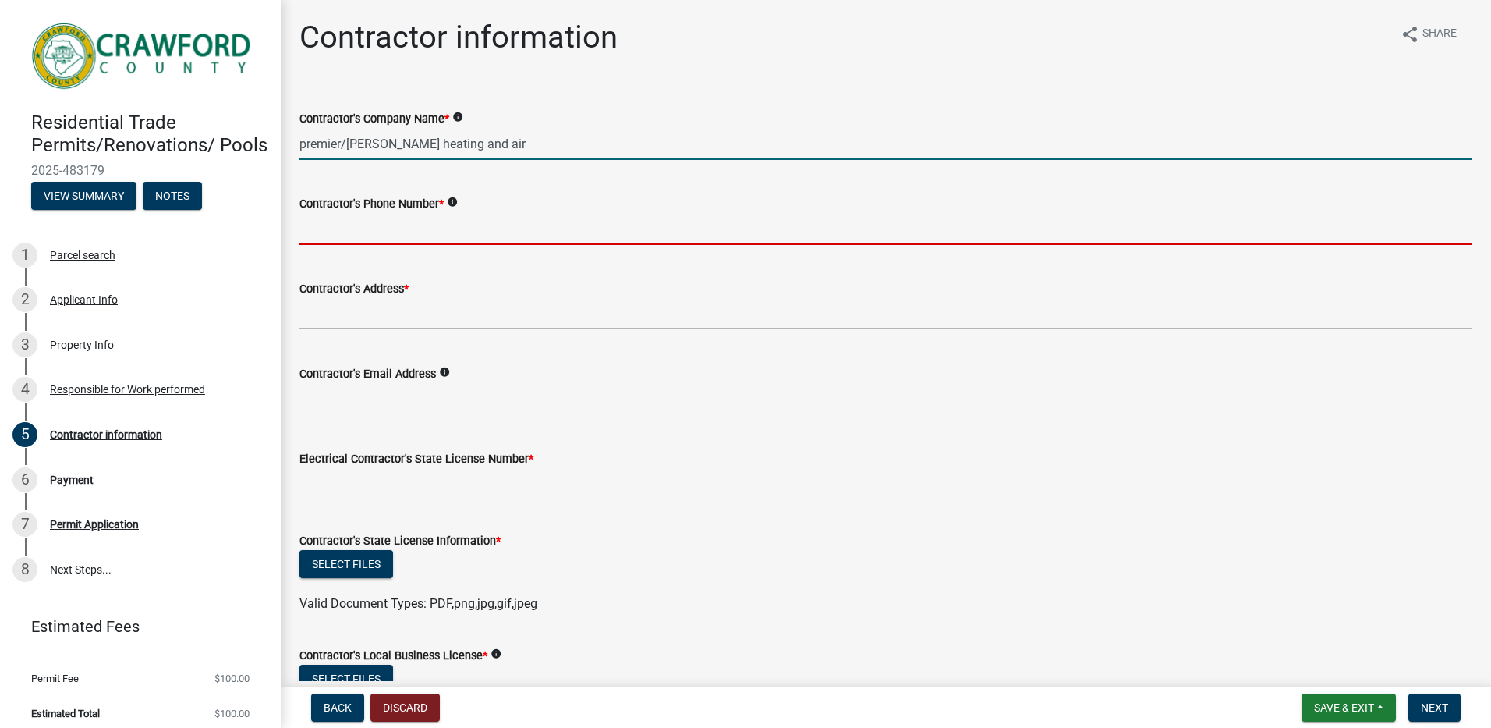
drag, startPoint x: 328, startPoint y: 225, endPoint x: 339, endPoint y: 228, distance: 11.4
click at [328, 225] on input "Contractor's Phone Number *" at bounding box center [886, 229] width 1173 height 32
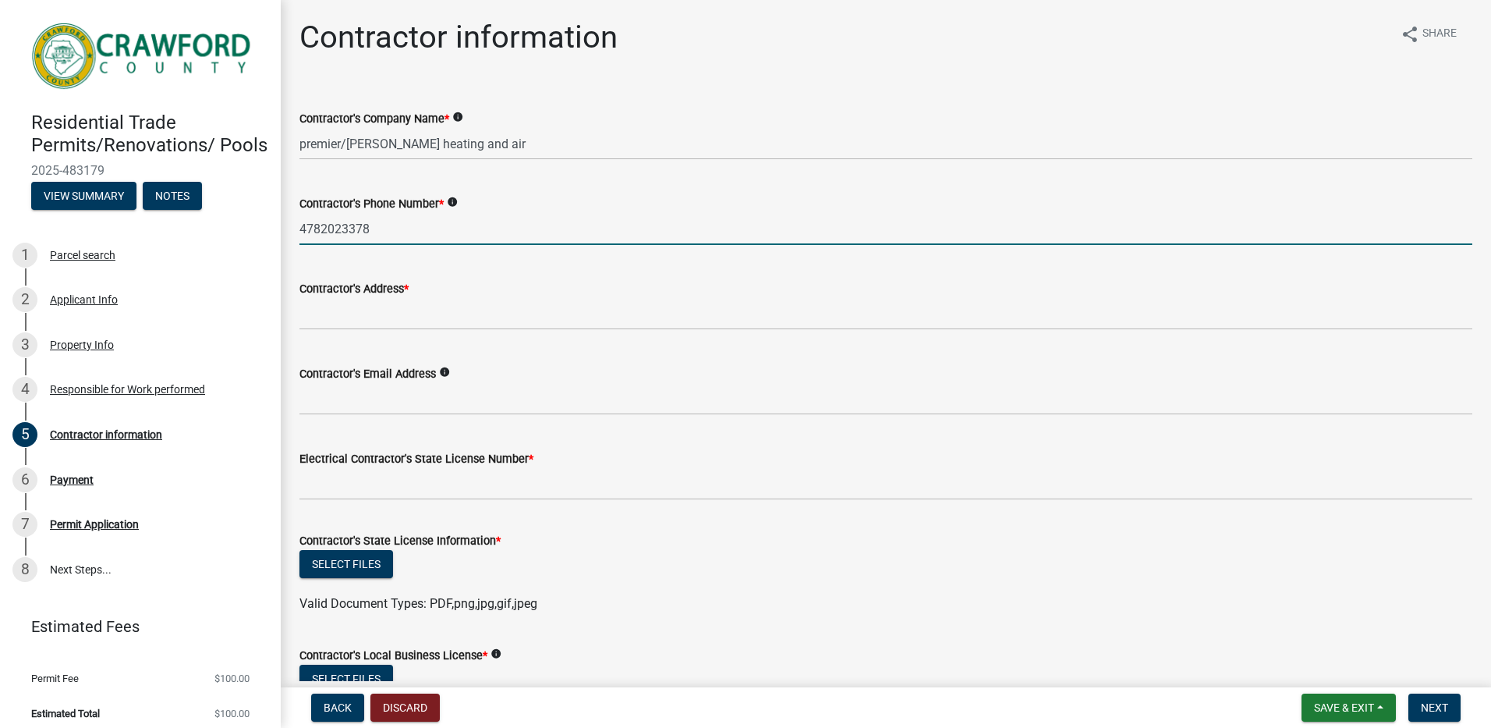
type input "4782023378"
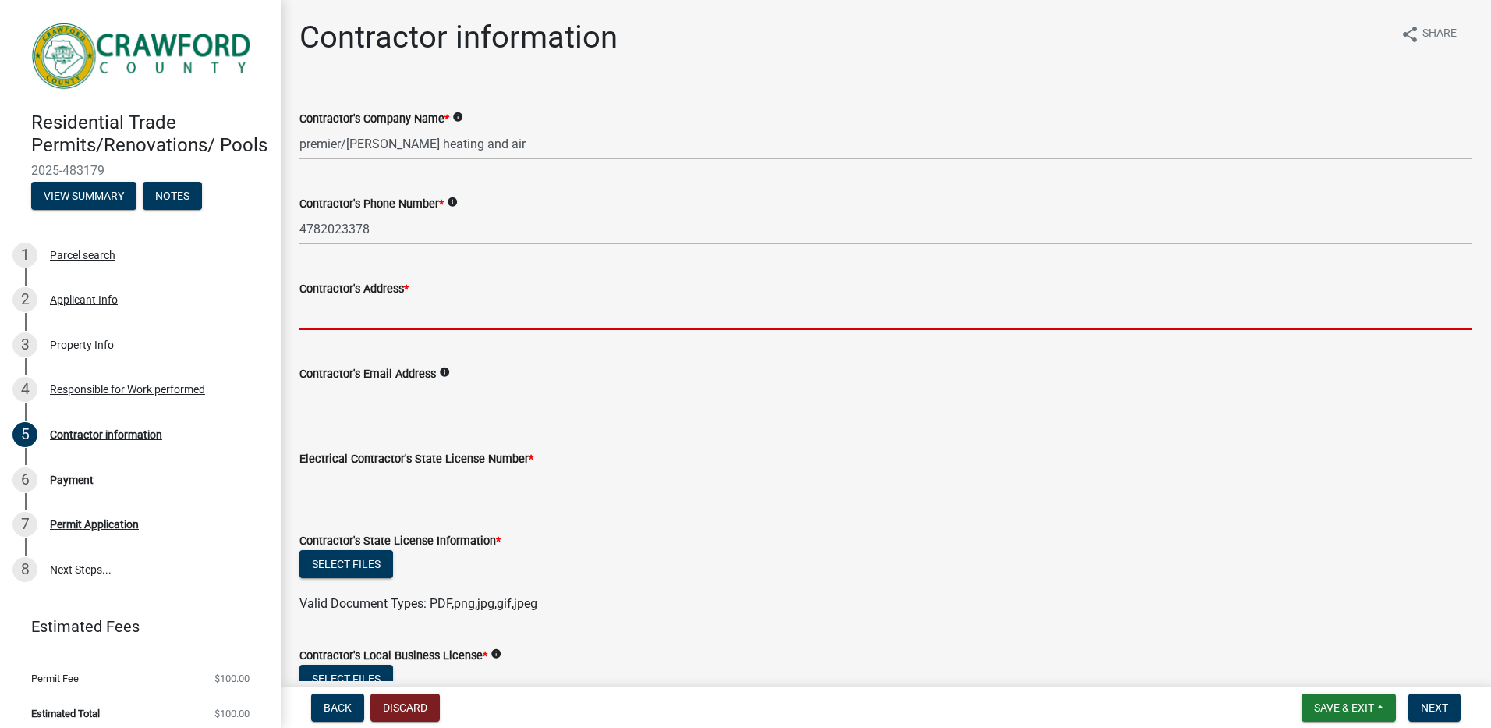
click at [317, 308] on input "Contractor's Address *" at bounding box center [886, 314] width 1173 height 32
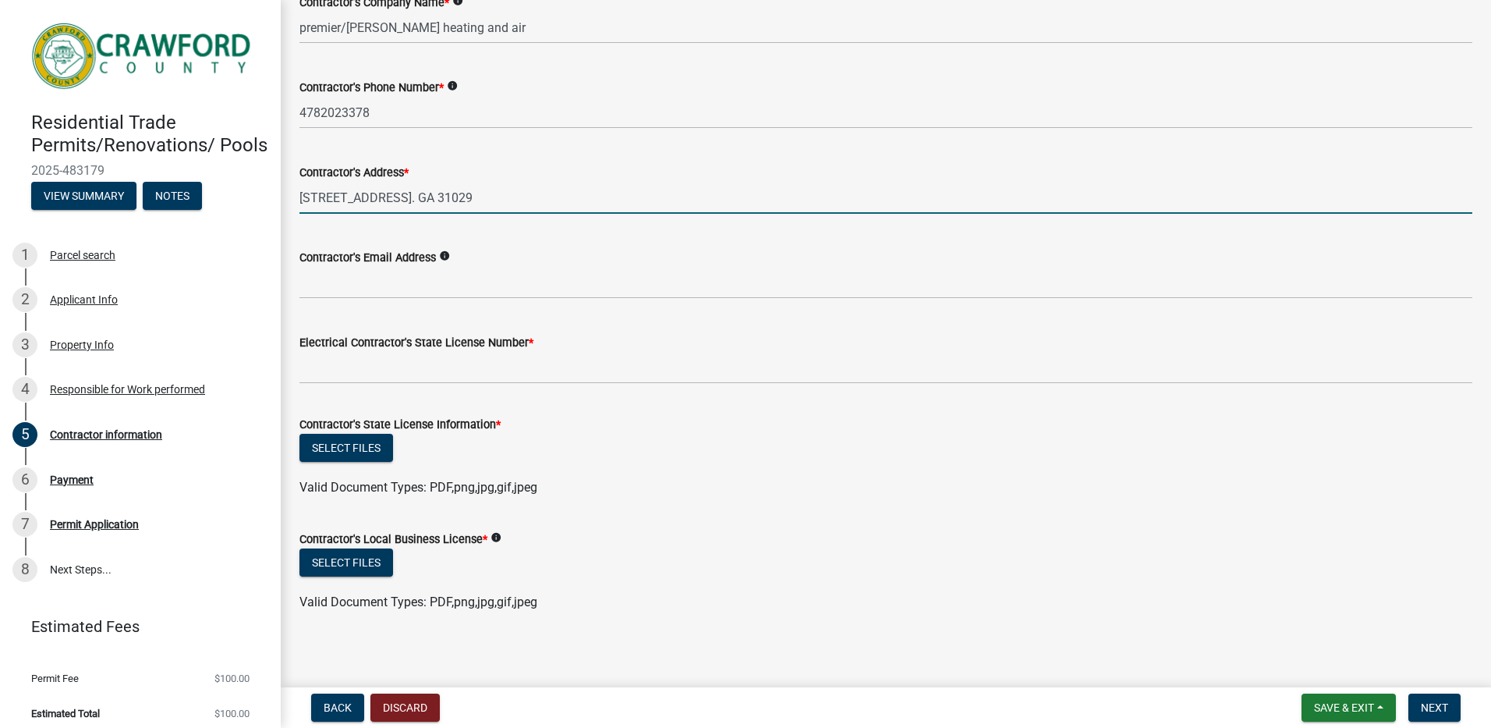
scroll to position [122, 0]
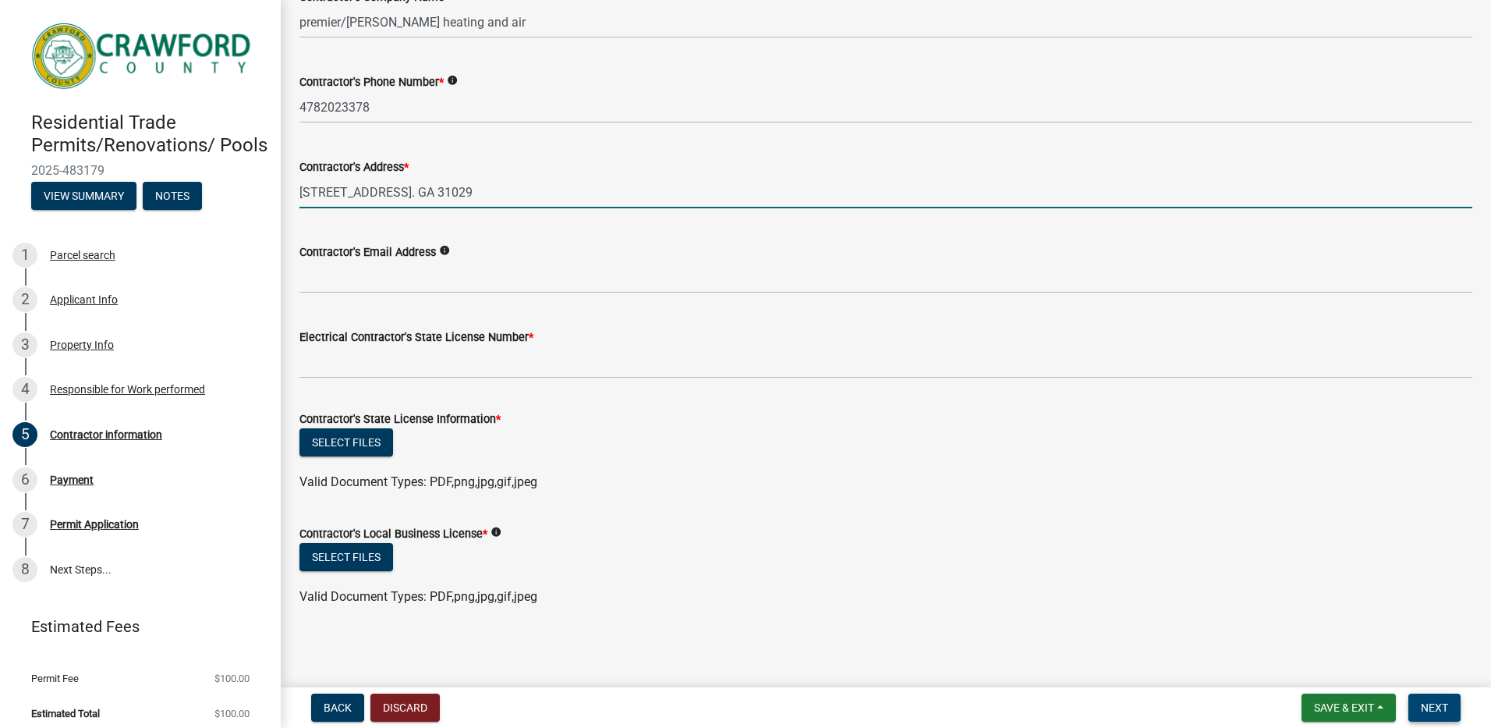
type input "[STREET_ADDRESS]. GA 31029"
click at [1425, 701] on span "Next" at bounding box center [1434, 707] width 27 height 12
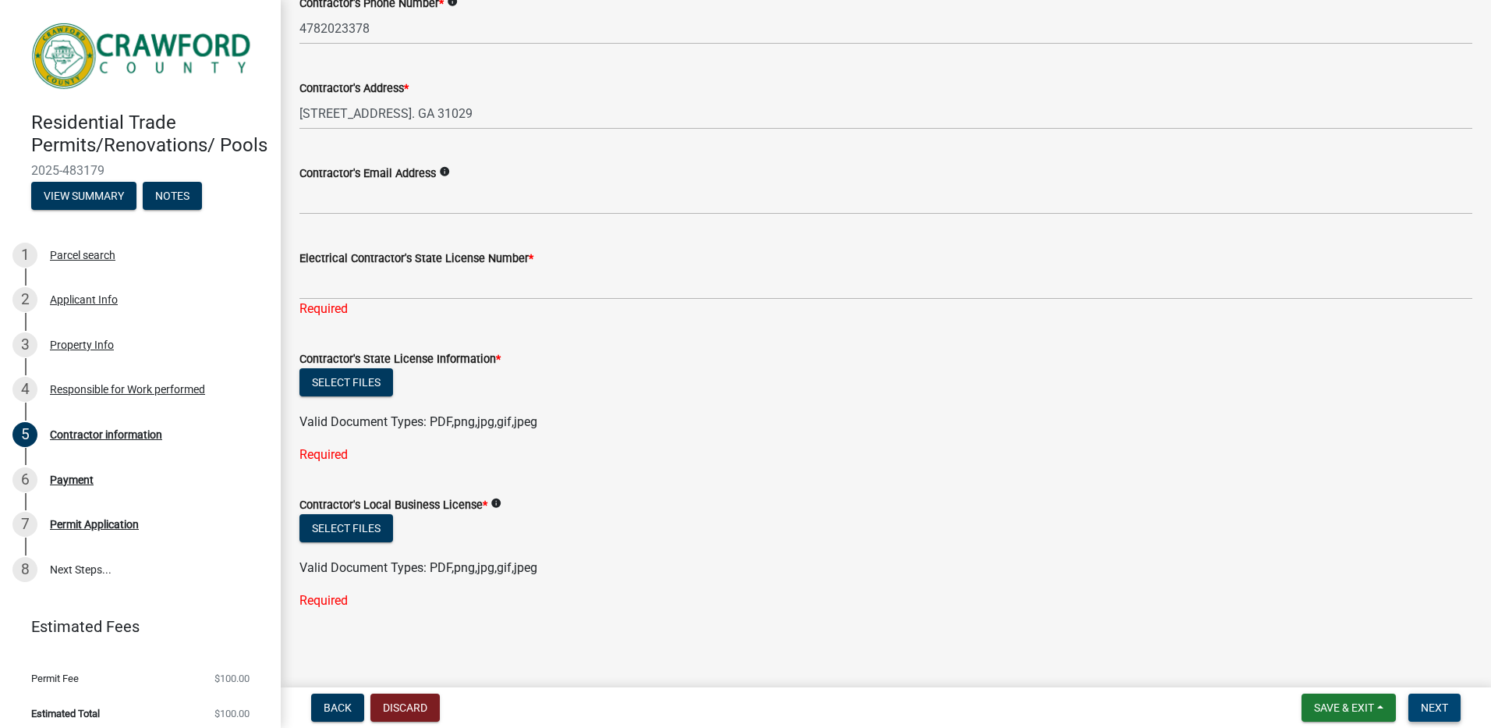
scroll to position [203, 0]
click at [529, 254] on span "*" at bounding box center [531, 256] width 5 height 13
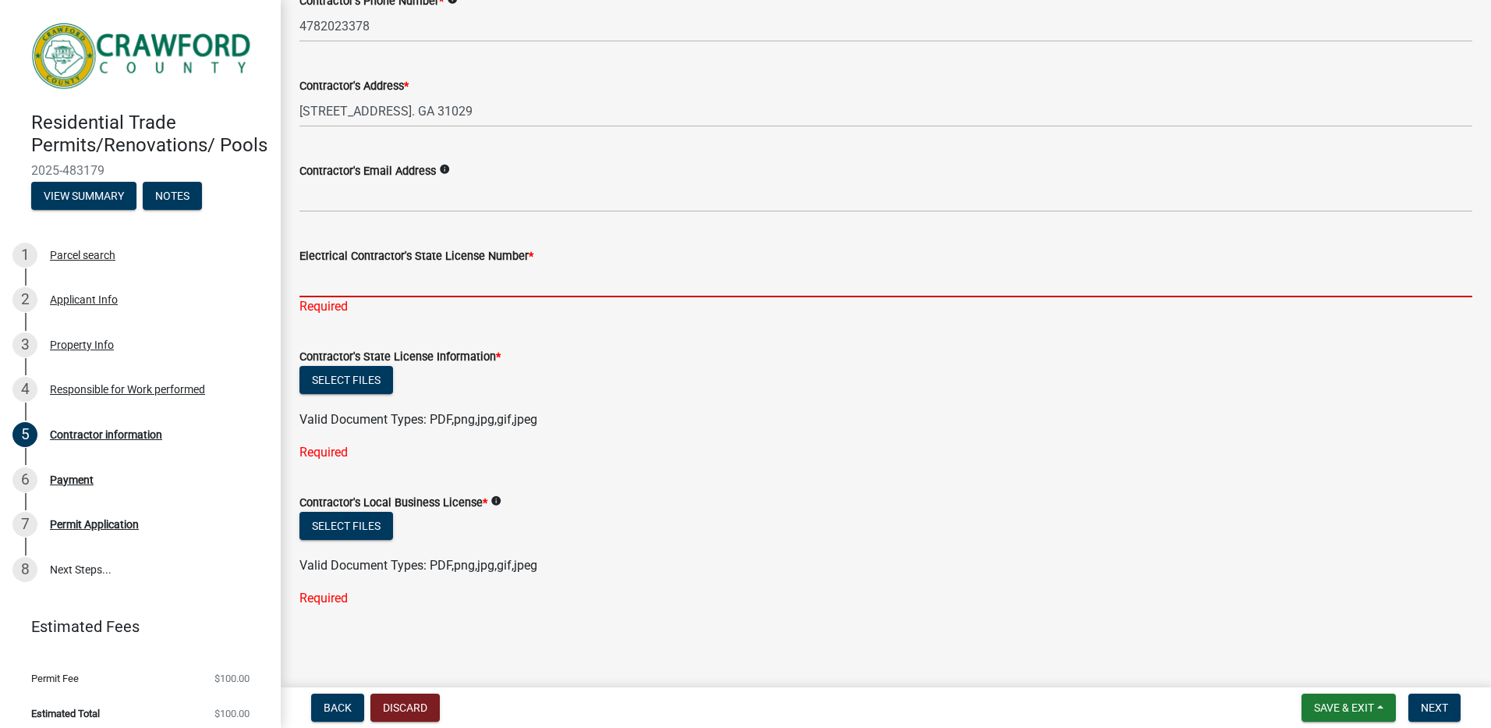
click at [529, 265] on input "Electrical Contractor's State License Number *" at bounding box center [886, 281] width 1173 height 32
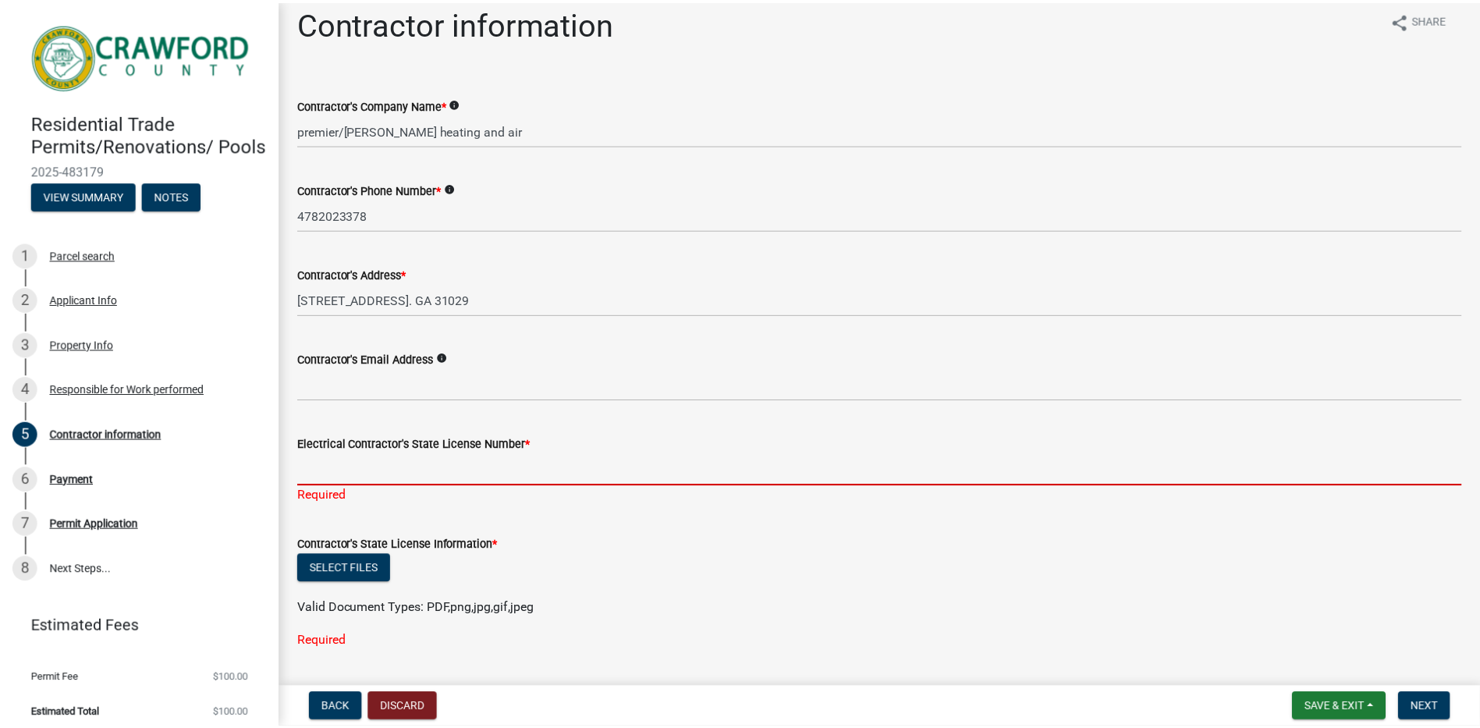
scroll to position [0, 0]
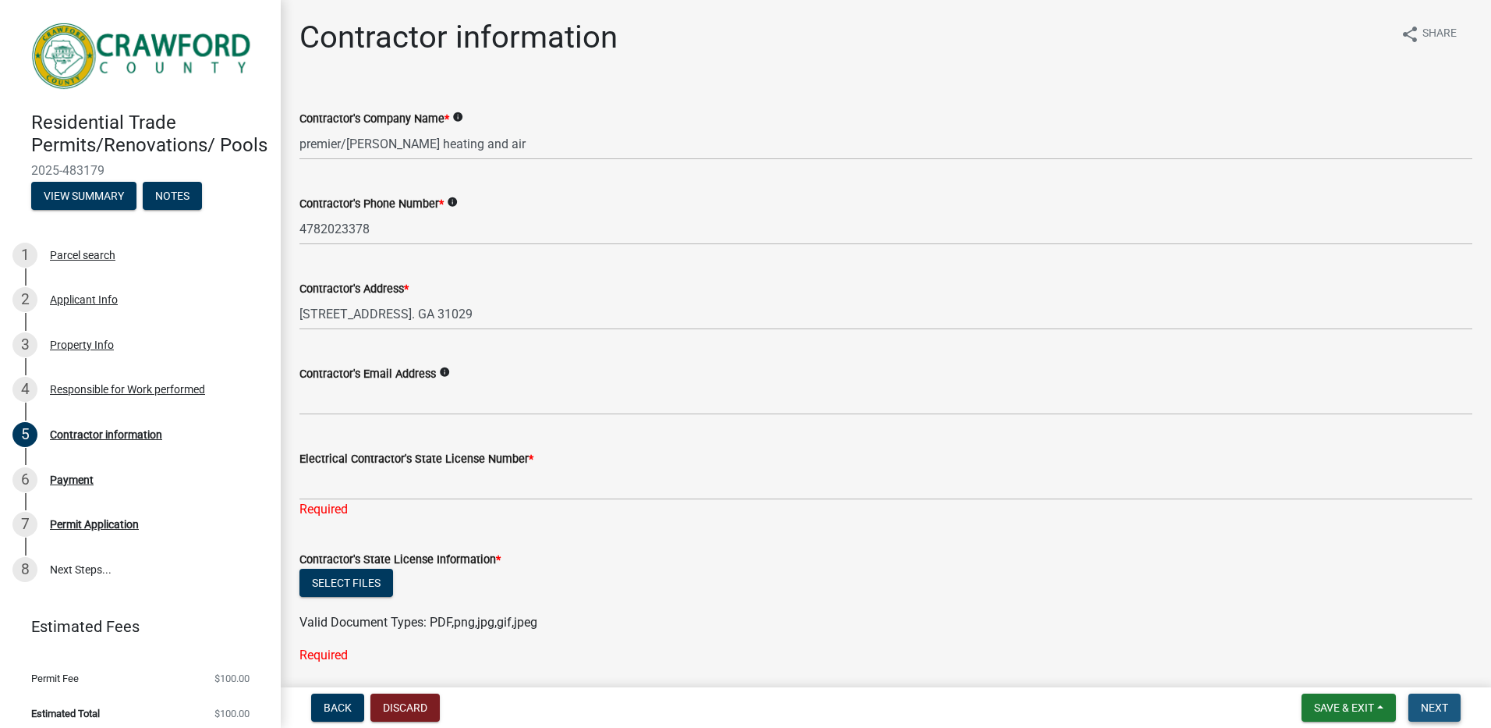
click at [1435, 712] on span "Next" at bounding box center [1434, 707] width 27 height 12
click at [1338, 706] on span "Save & Exit" at bounding box center [1344, 707] width 60 height 12
click at [1321, 665] on button "Save & Exit" at bounding box center [1333, 666] width 125 height 37
